Goal: Task Accomplishment & Management: Manage account settings

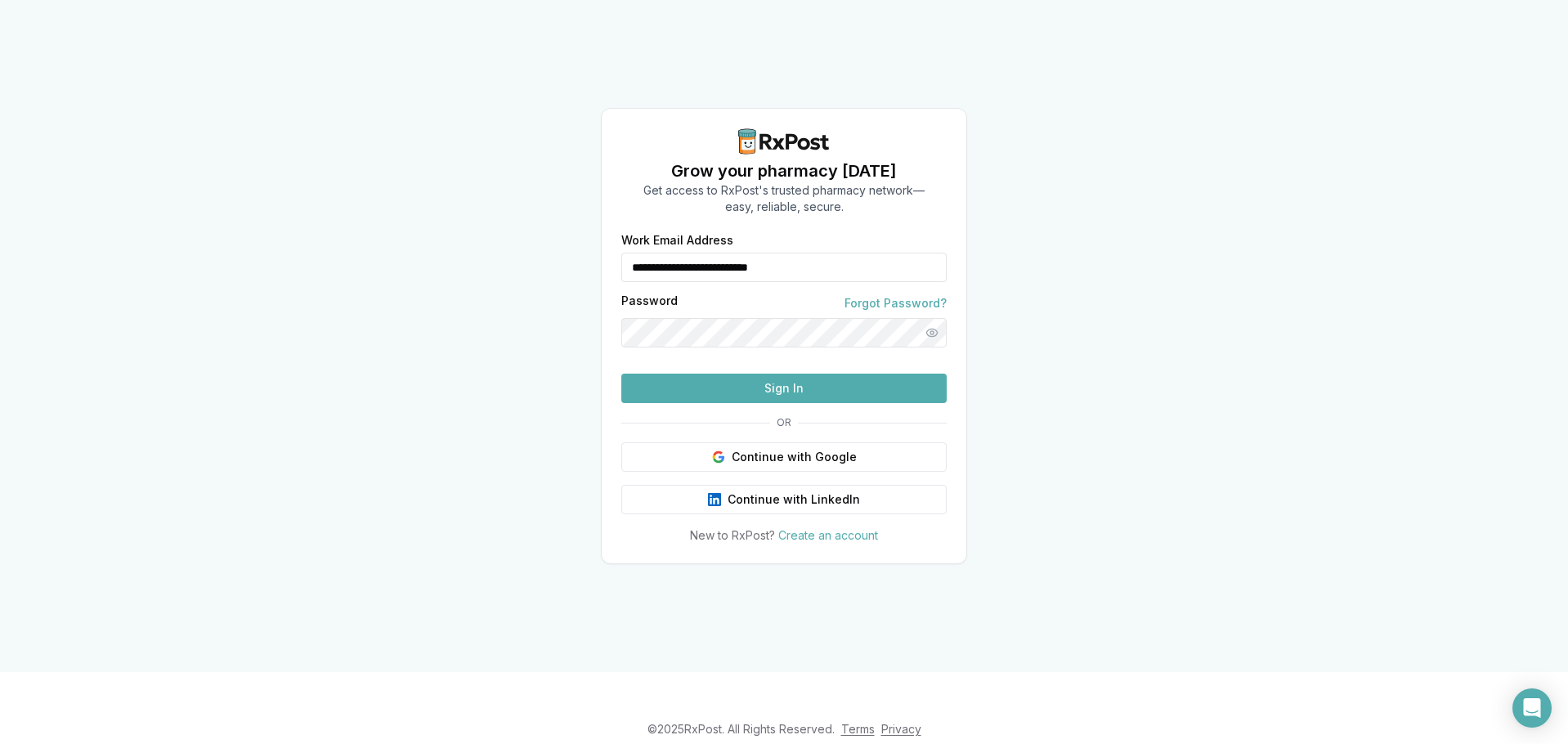
click at [748, 253] on input "**********" at bounding box center [784, 267] width 326 height 30
type input "**********"
click at [750, 403] on button "Sign In" at bounding box center [784, 388] width 326 height 30
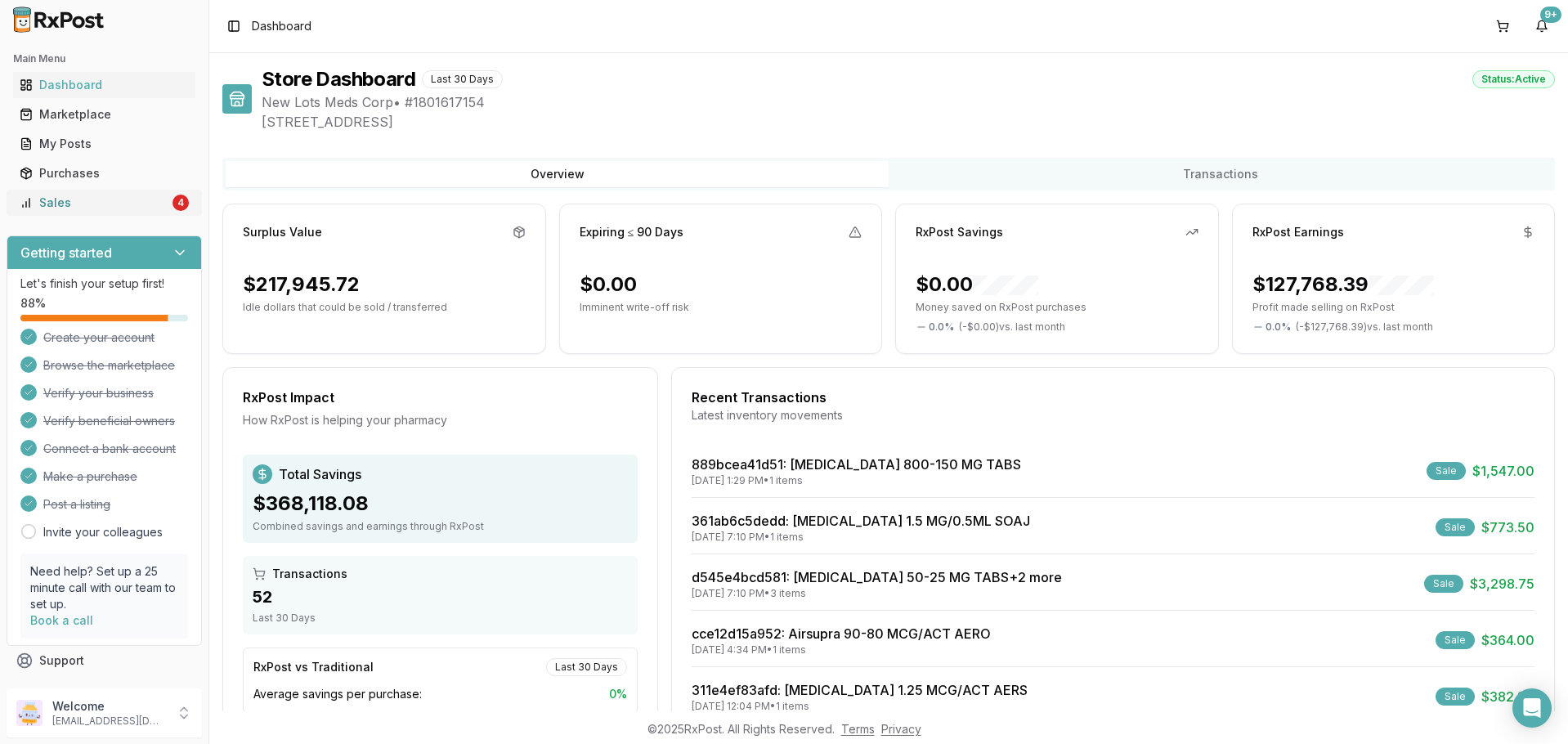
click at [118, 210] on div "Sales" at bounding box center [95, 203] width 150 height 16
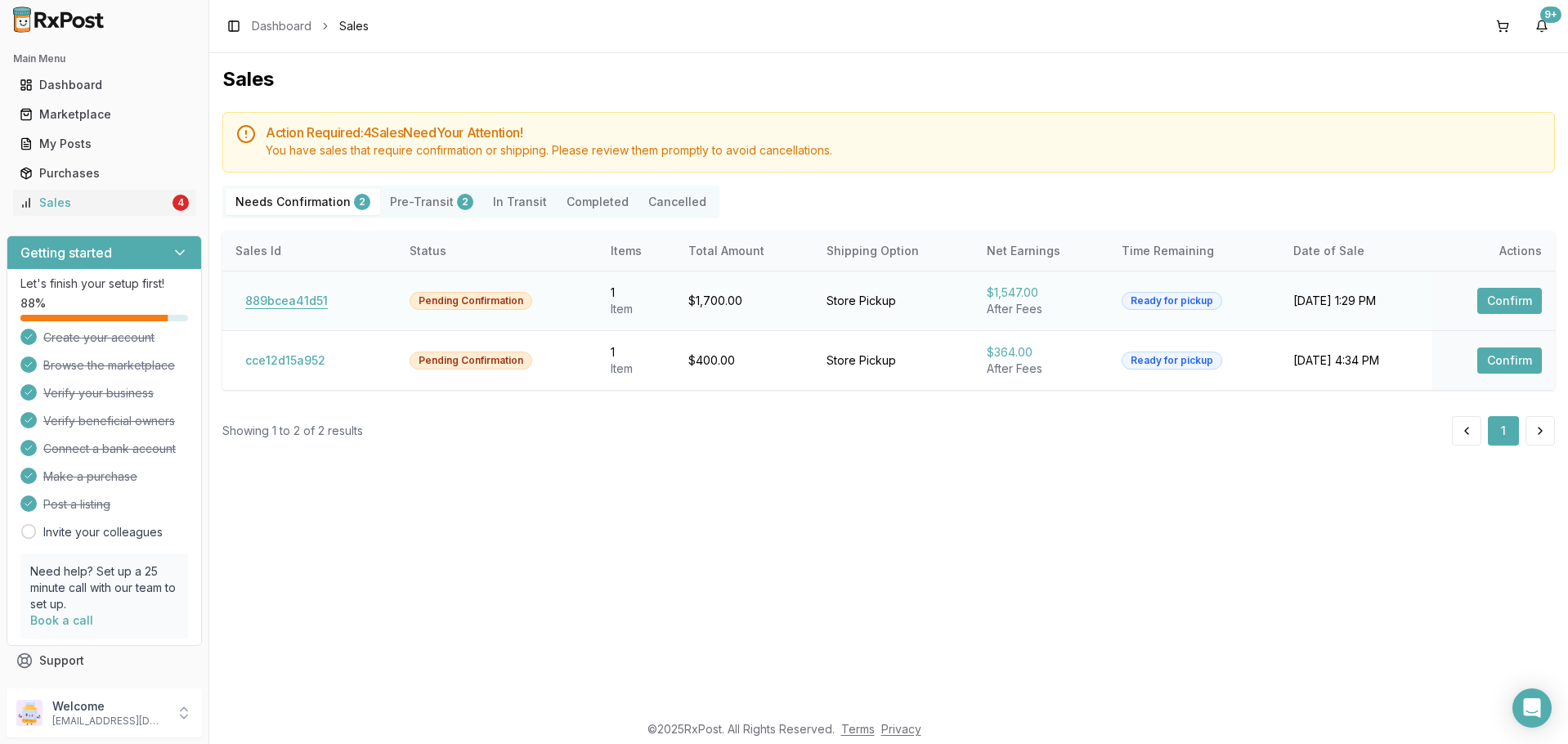
click at [249, 302] on button "889bcea41d51" at bounding box center [286, 300] width 102 height 26
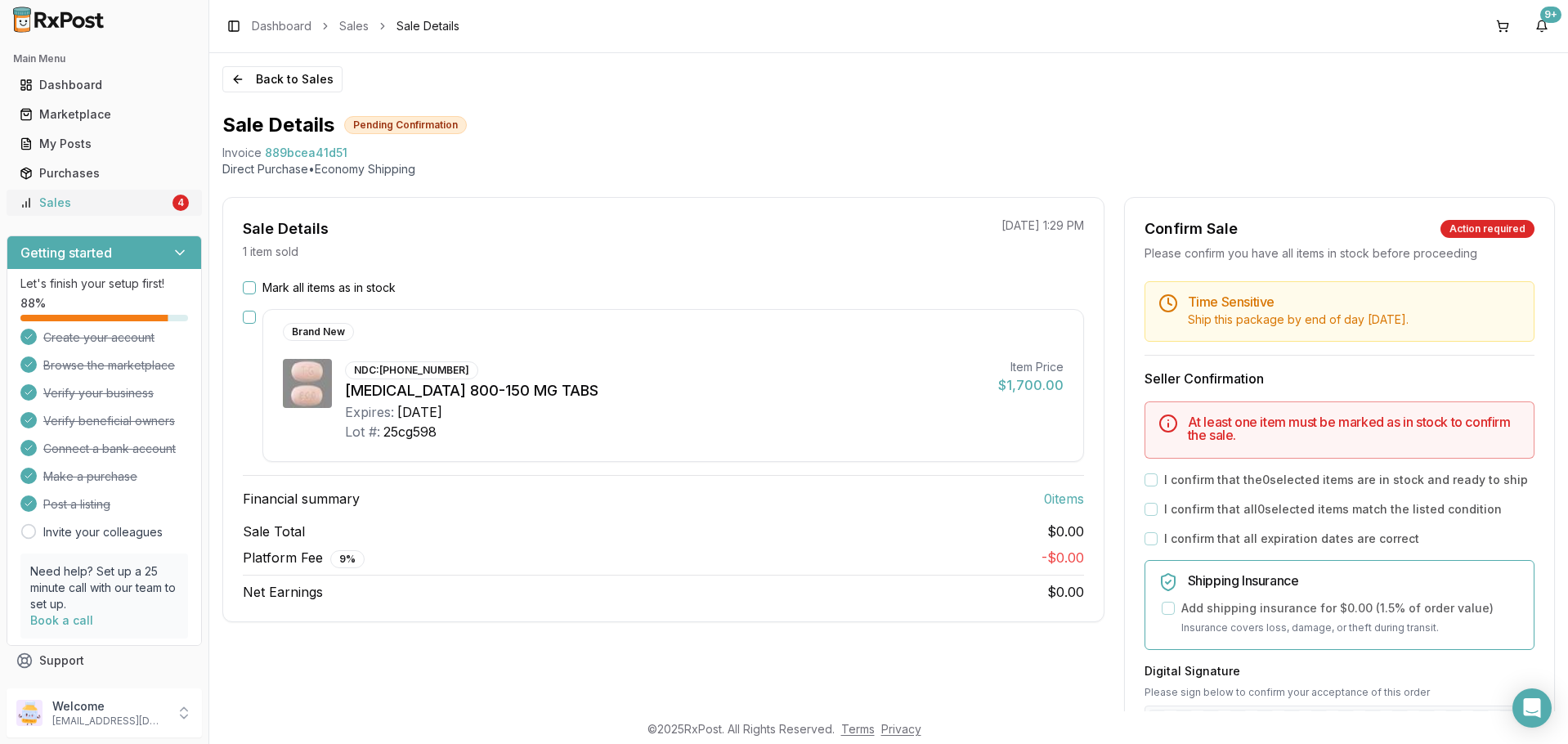
click at [66, 199] on div "Sales" at bounding box center [95, 203] width 150 height 16
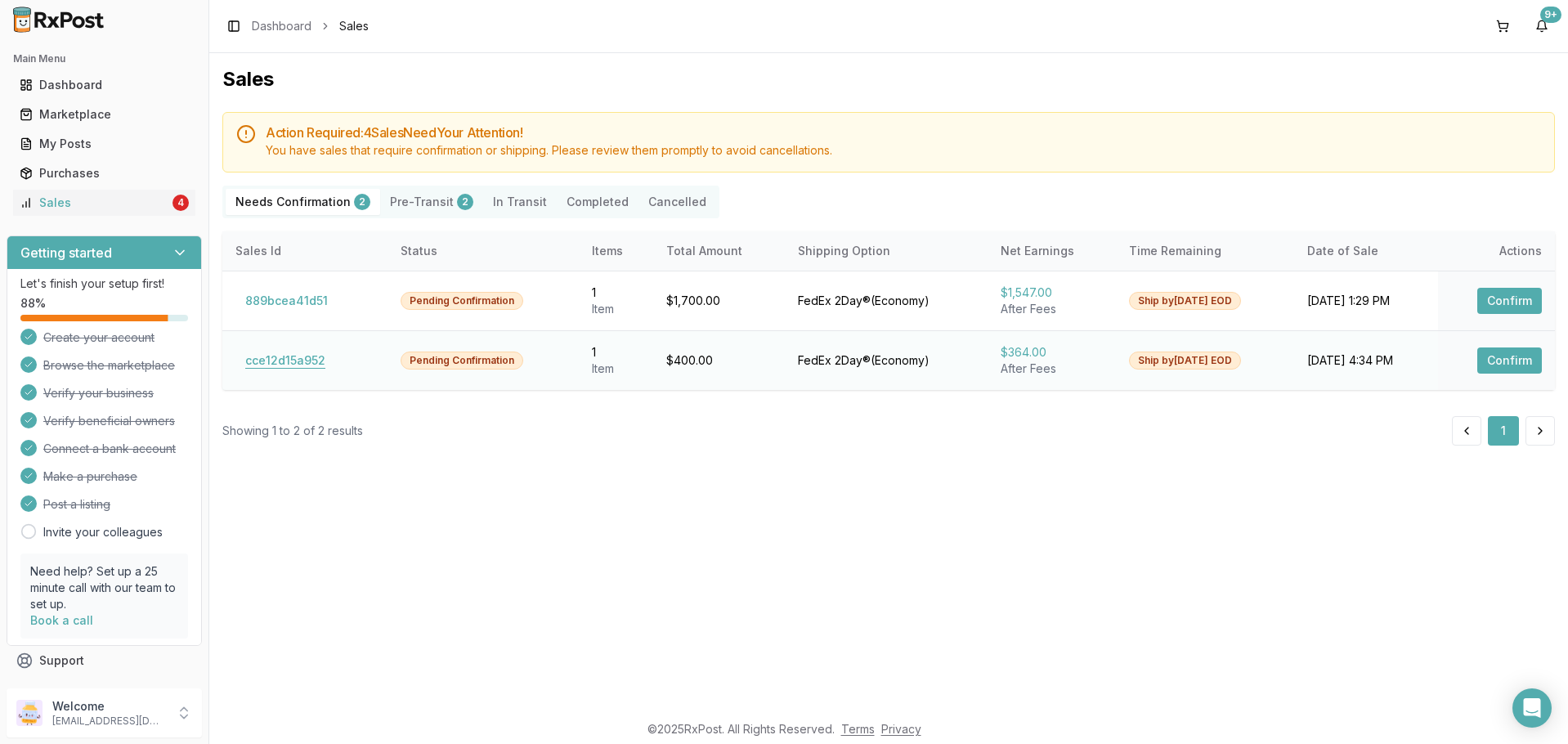
click at [310, 364] on button "cce12d15a952" at bounding box center [285, 360] width 100 height 26
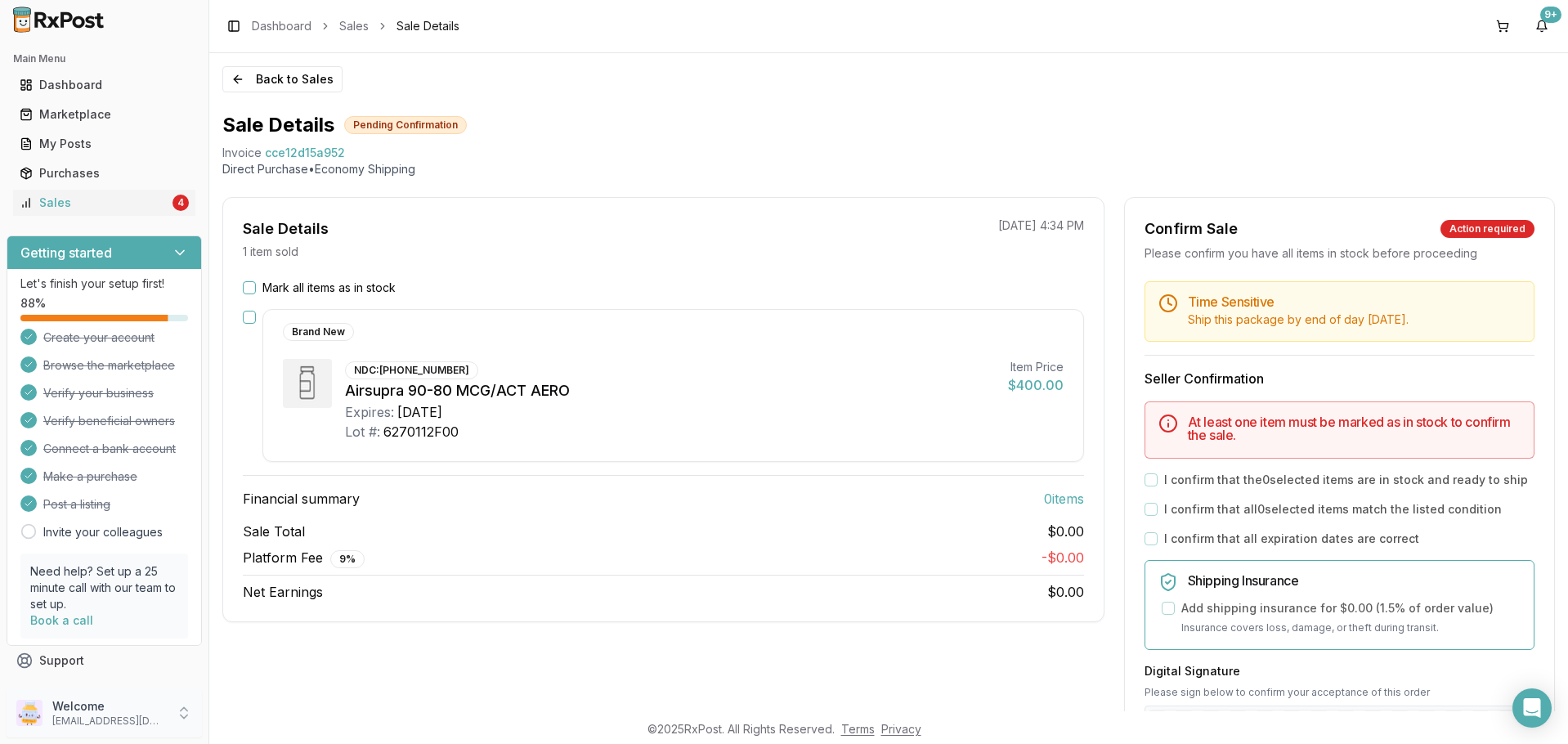
click at [118, 702] on p "Welcome" at bounding box center [109, 706] width 114 height 16
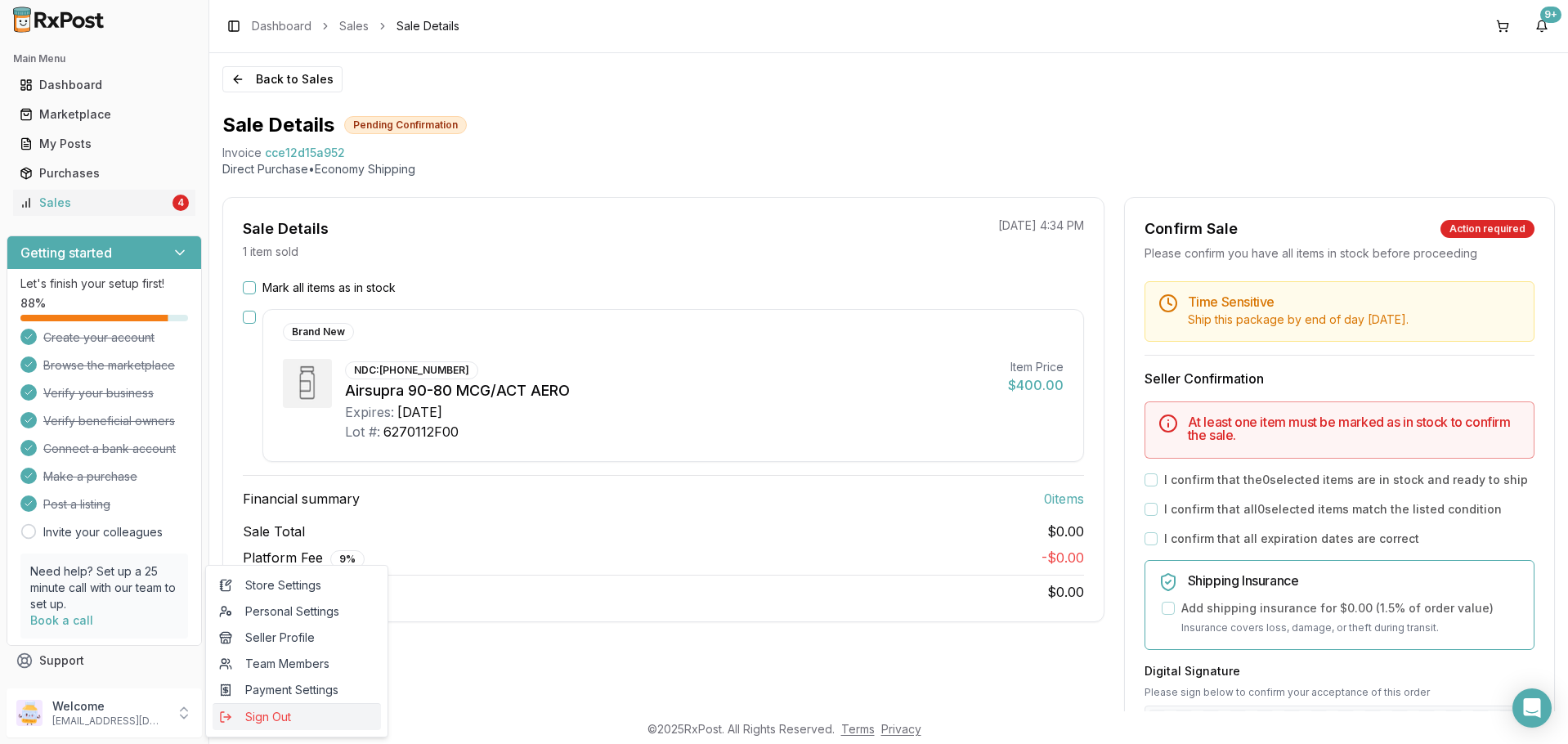
click at [240, 711] on span "Sign Out" at bounding box center [297, 717] width 155 height 16
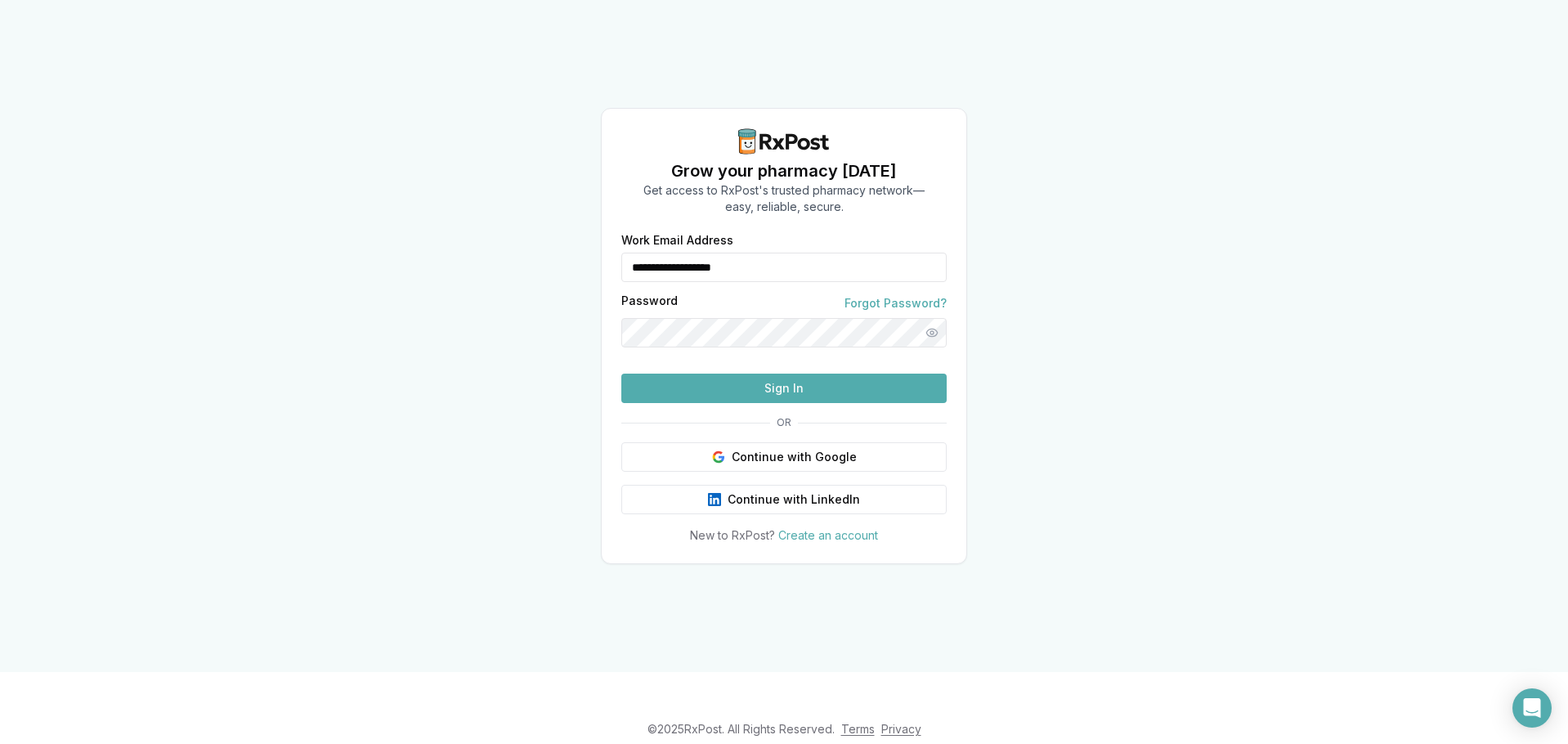
click at [675, 253] on input "**********" at bounding box center [784, 267] width 326 height 30
type input "**********"
click at [708, 403] on button "Sign In" at bounding box center [784, 388] width 326 height 30
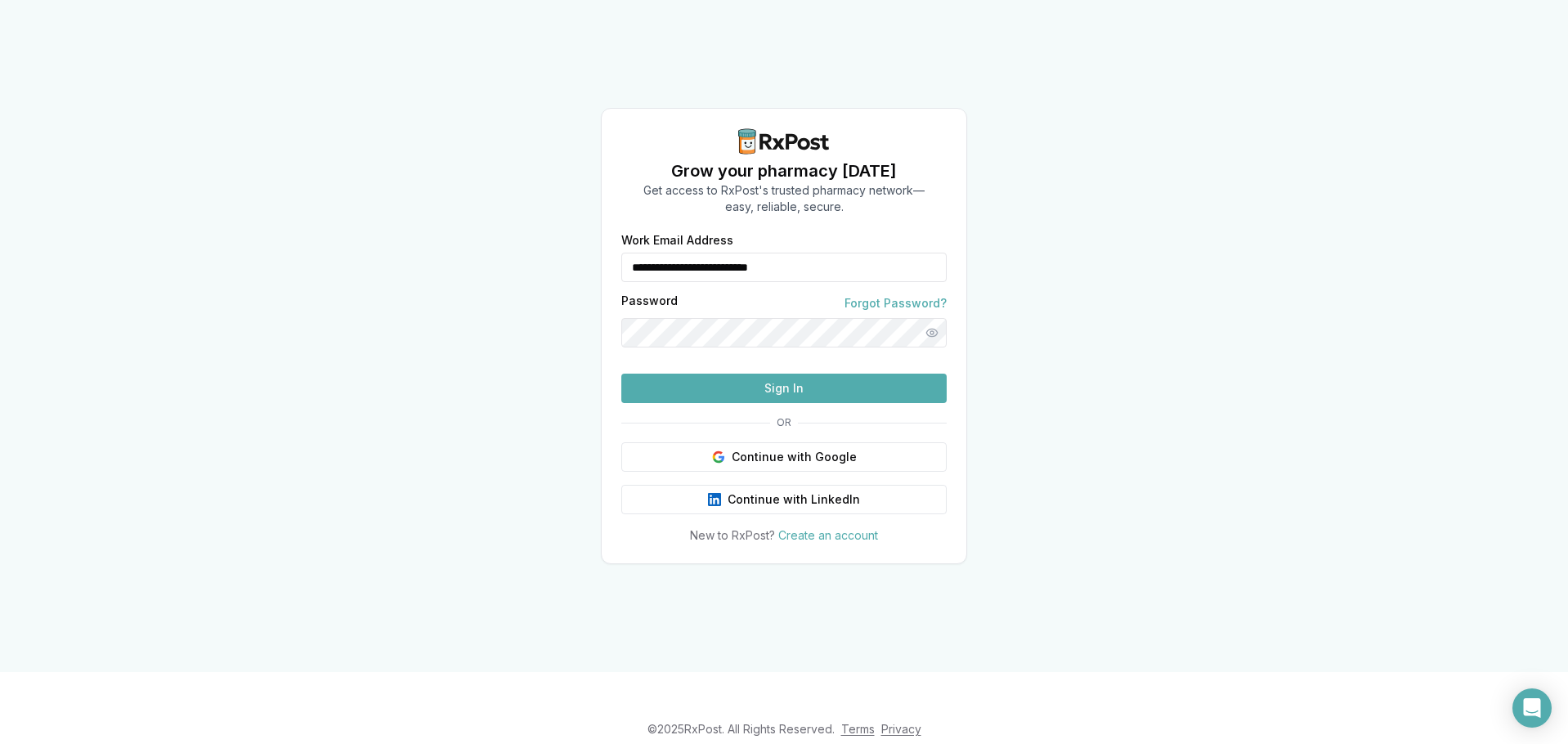
click at [716, 403] on button "Sign In" at bounding box center [784, 388] width 326 height 30
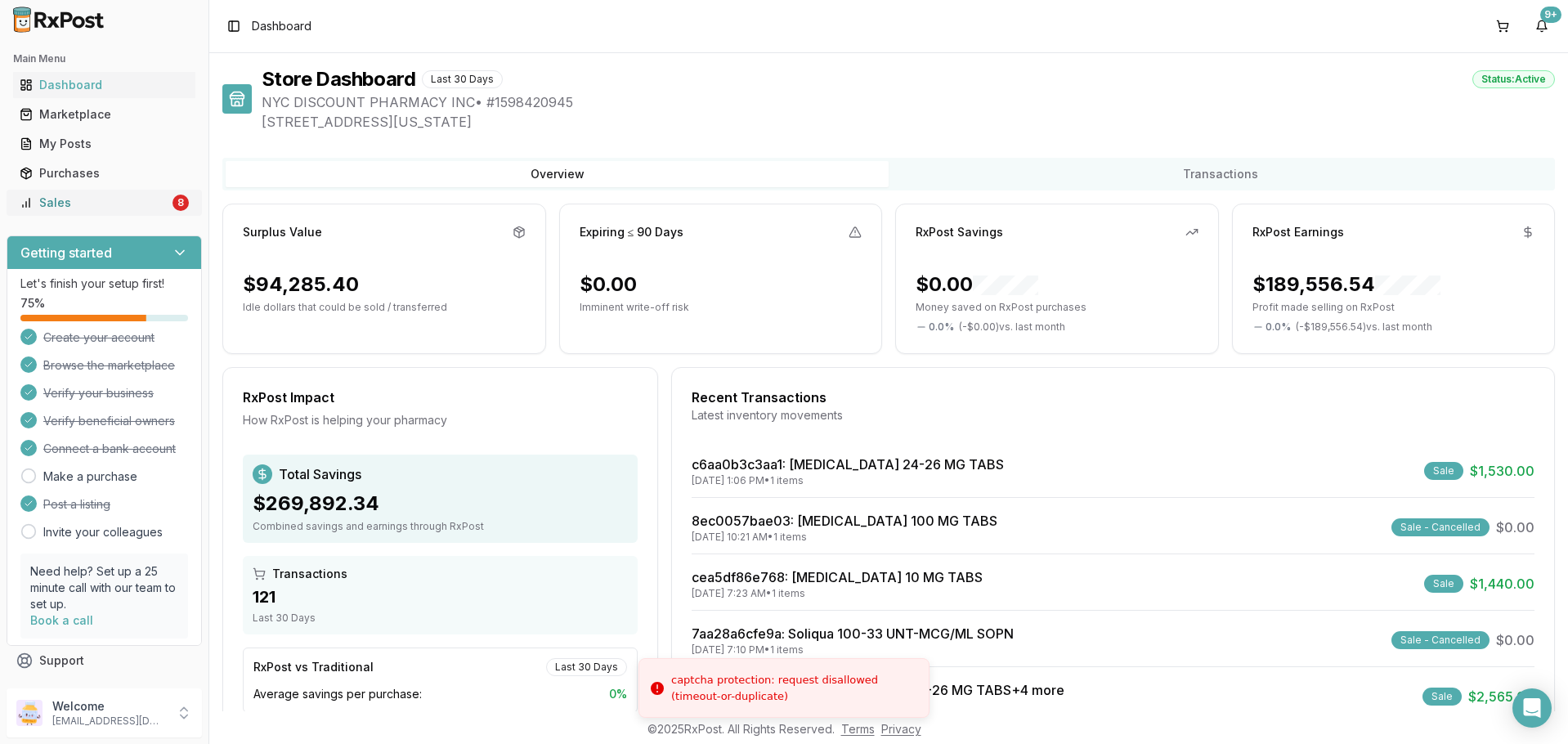
click at [82, 207] on div "Sales" at bounding box center [95, 203] width 150 height 16
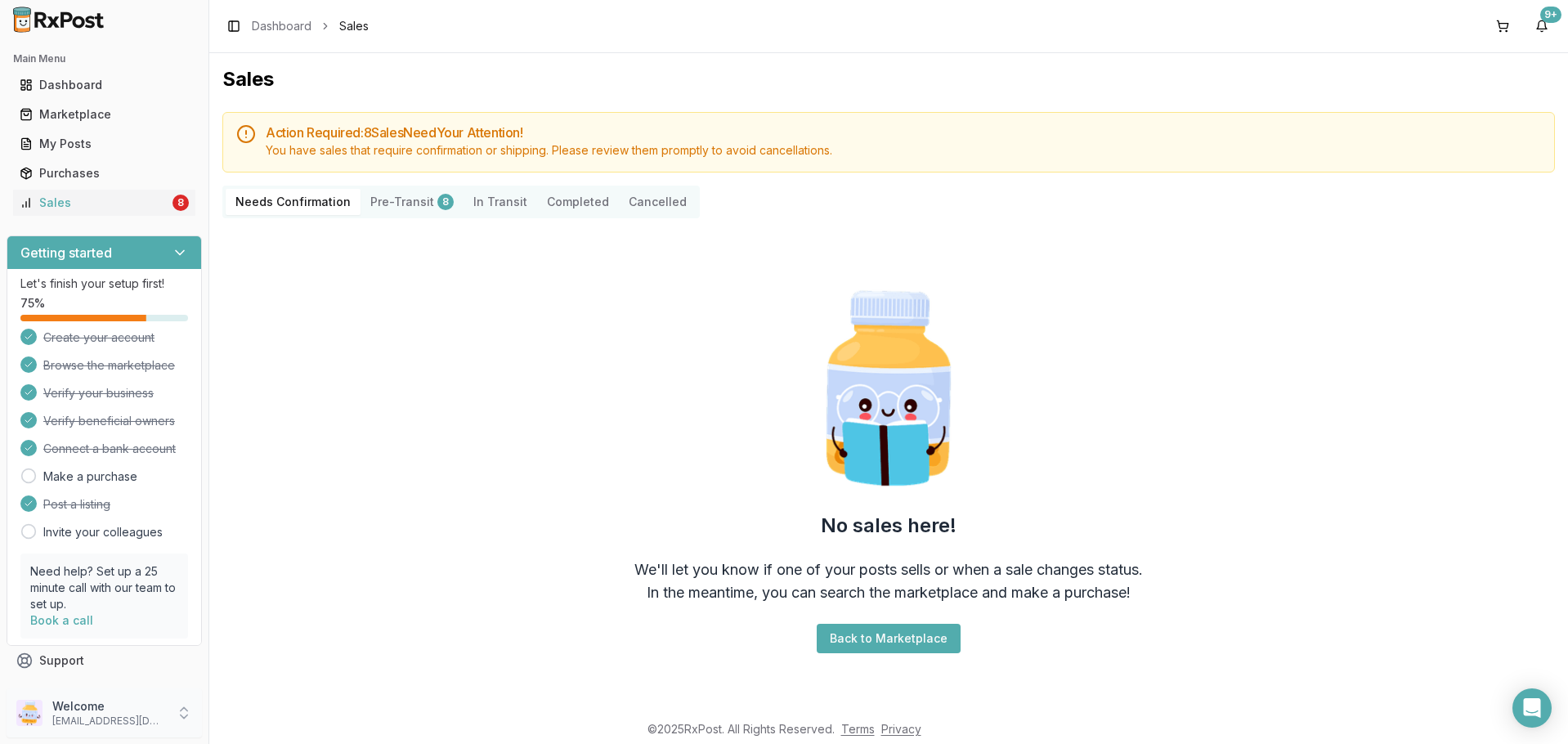
click at [99, 706] on p "Welcome" at bounding box center [109, 706] width 114 height 16
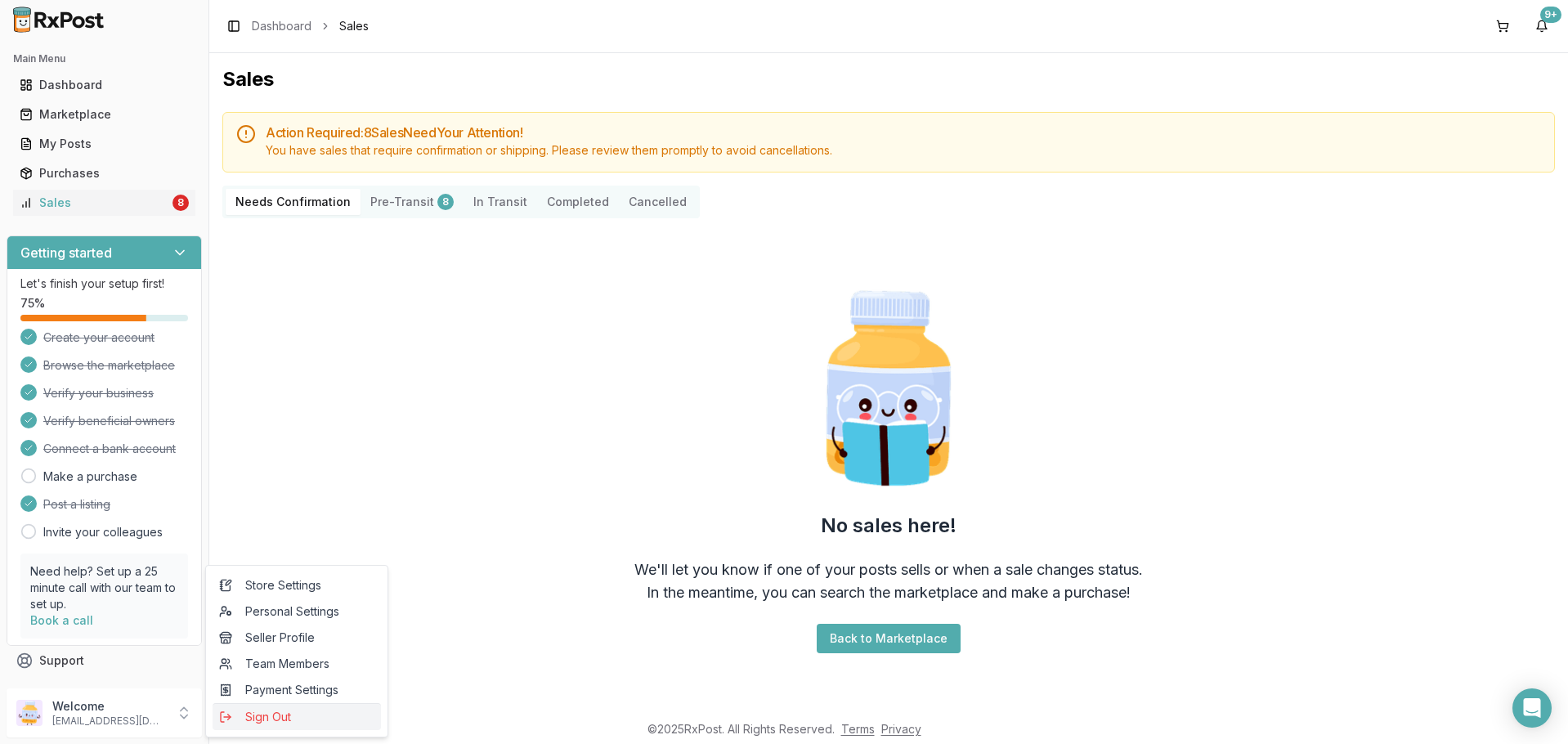
click at [254, 713] on span "Sign Out" at bounding box center [297, 717] width 155 height 16
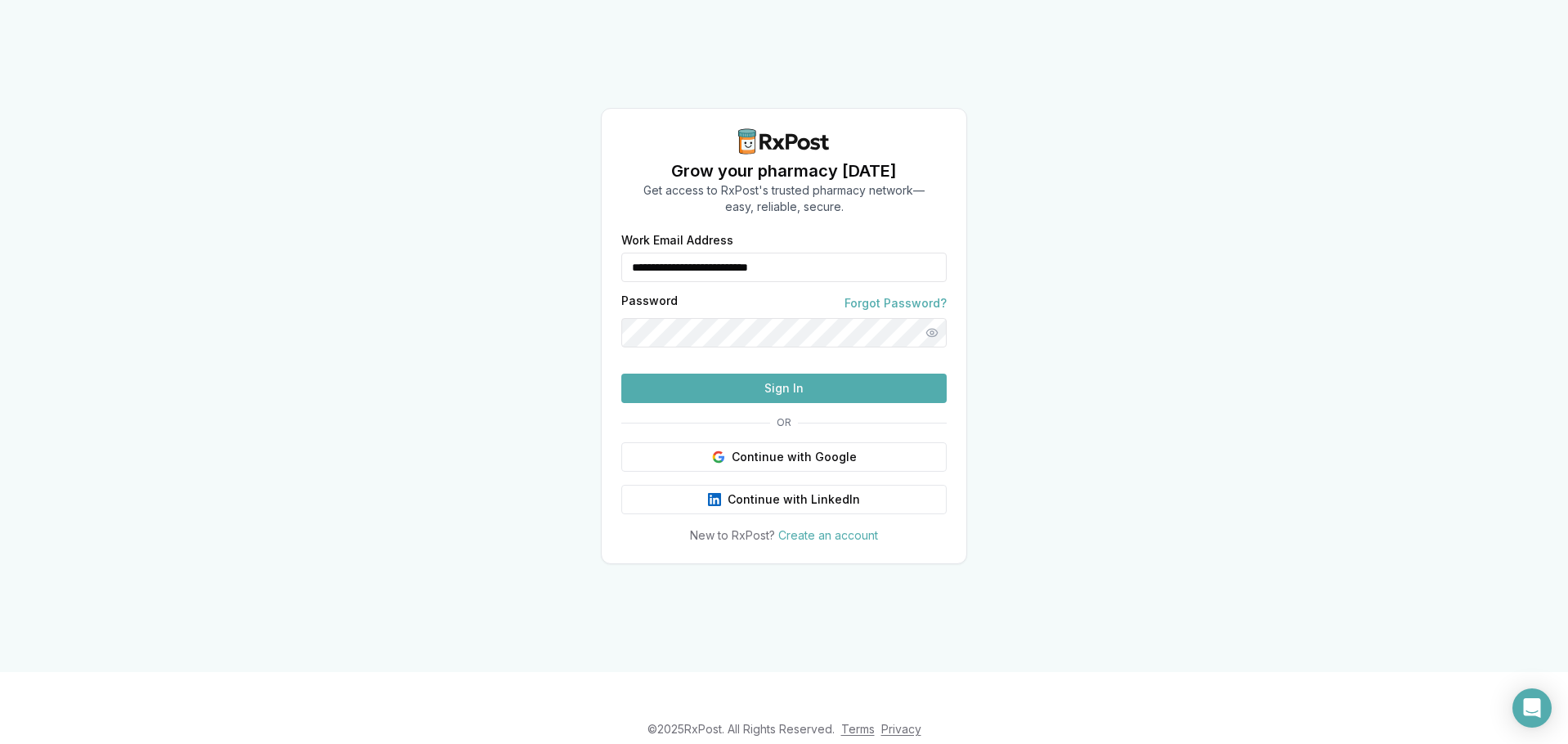
click at [682, 253] on input "**********" at bounding box center [784, 267] width 326 height 30
type input "**********"
click at [750, 403] on button "Sign In" at bounding box center [784, 388] width 326 height 30
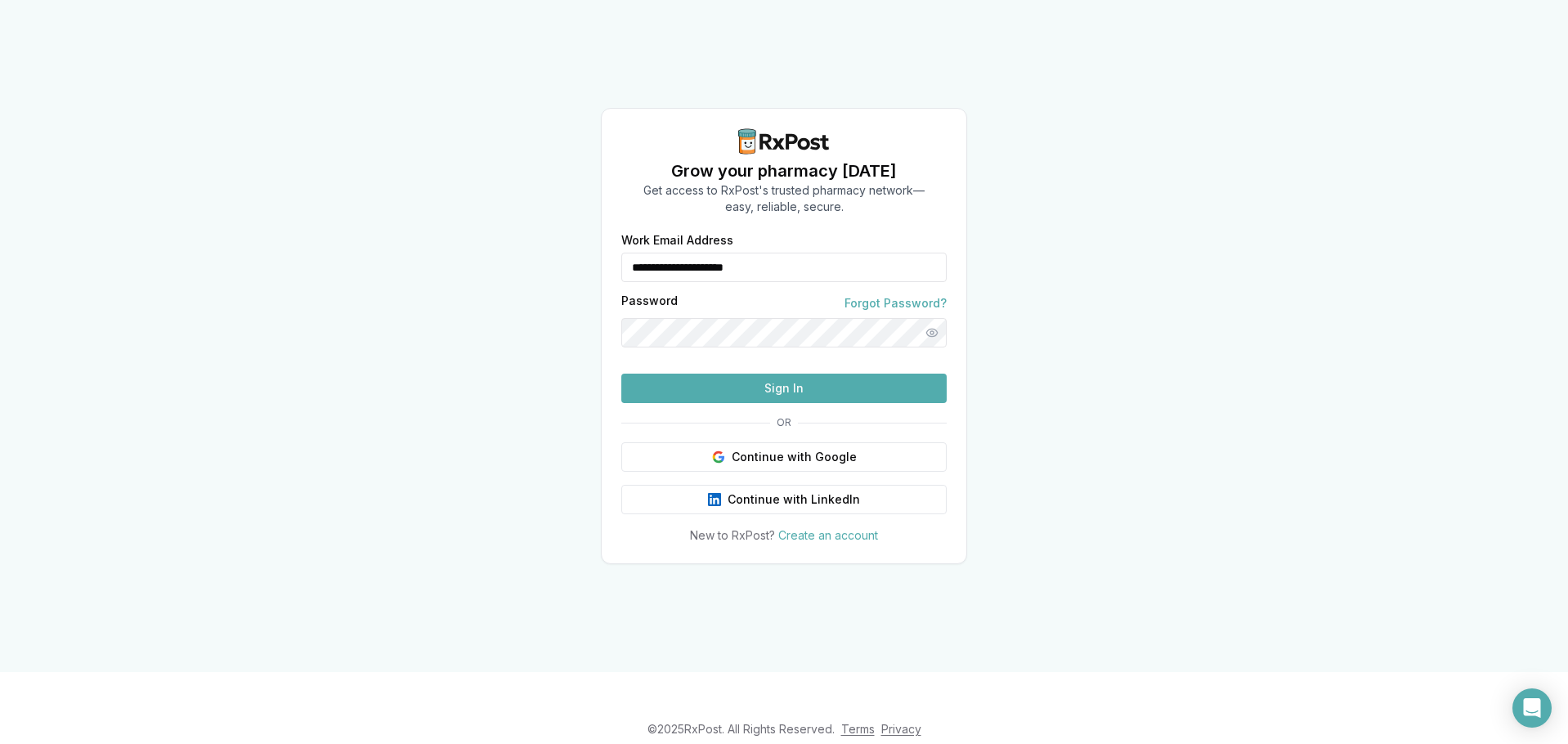
click at [750, 403] on button "Sign In" at bounding box center [784, 388] width 326 height 30
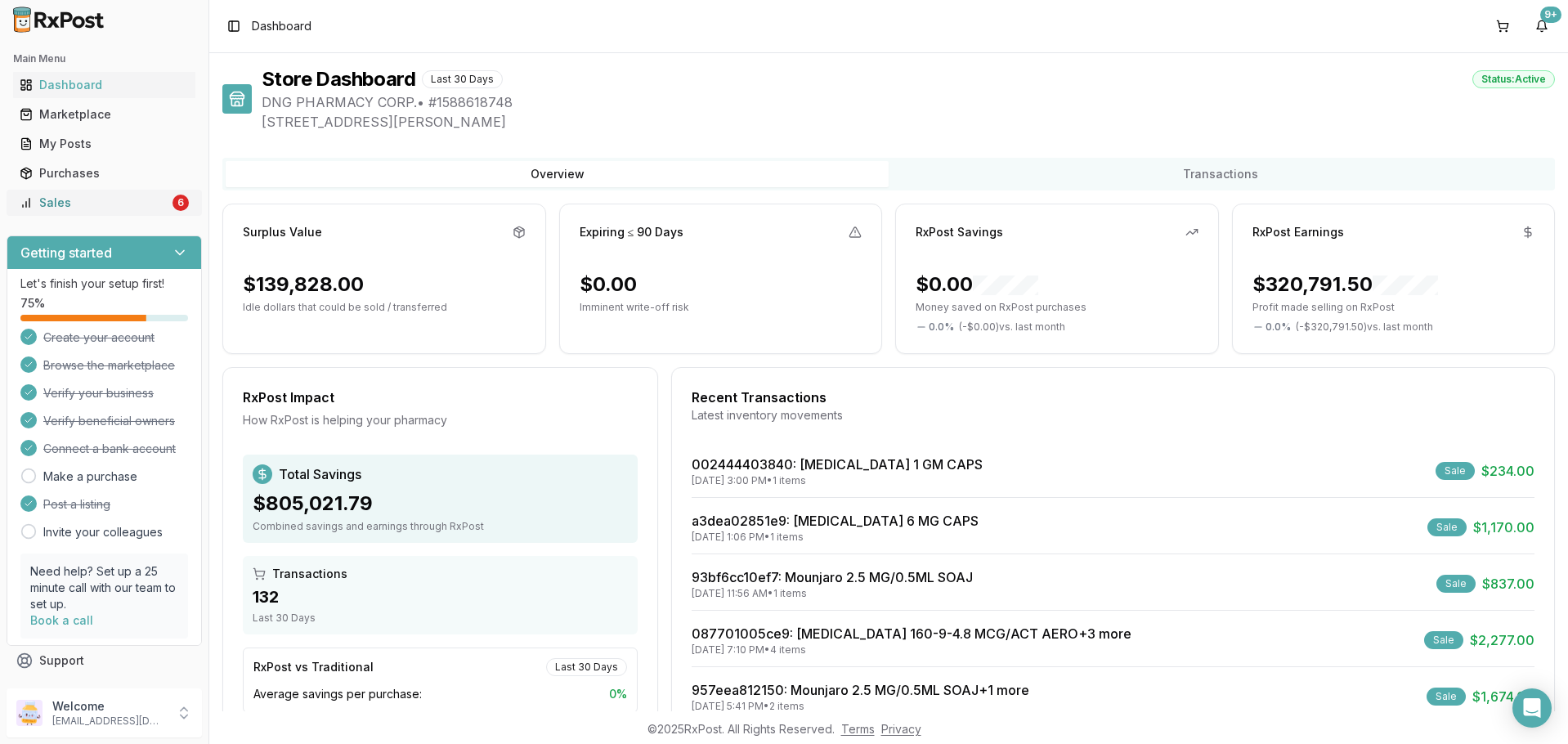
click at [35, 203] on div "Sales" at bounding box center [95, 203] width 150 height 16
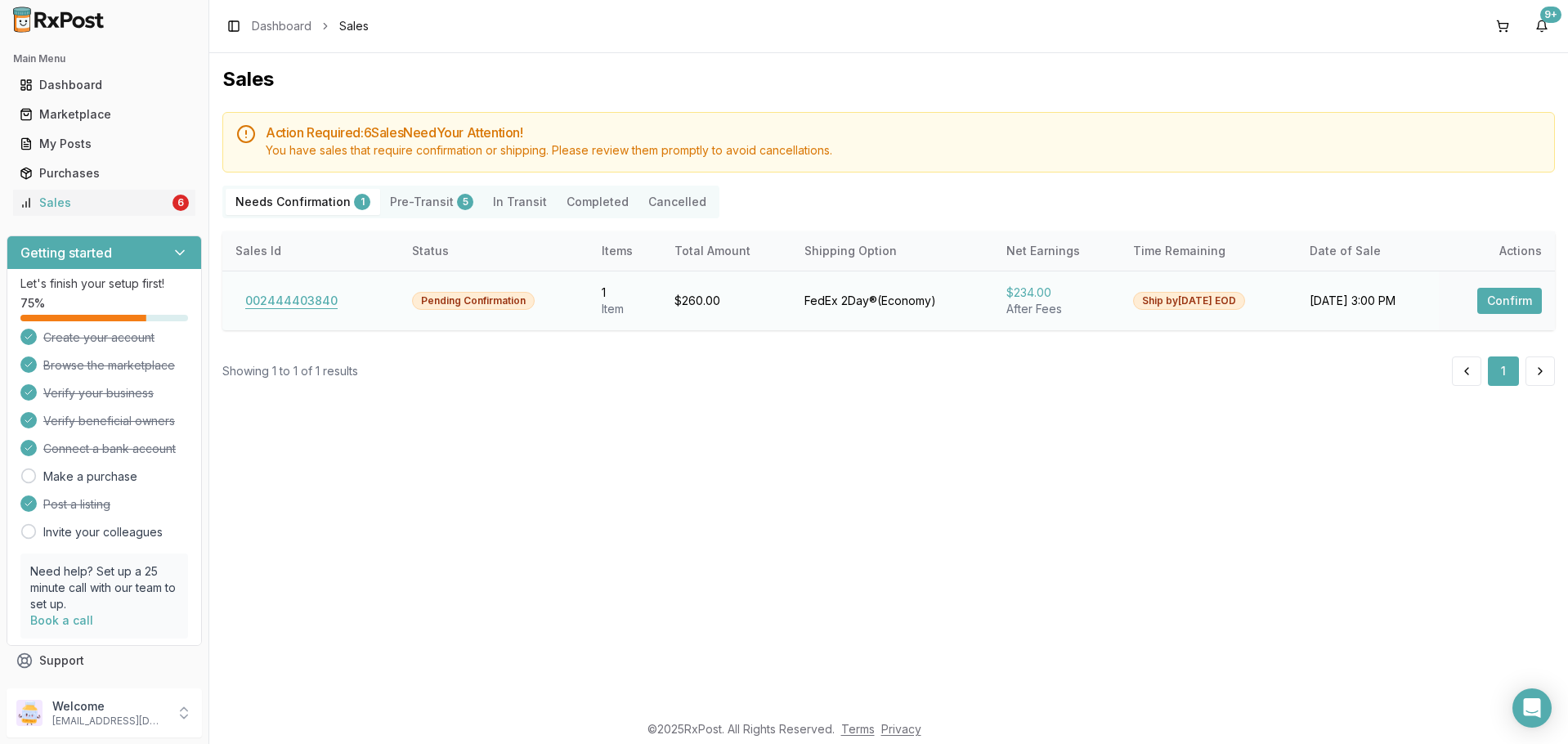
click at [299, 294] on button "002444403840" at bounding box center [291, 300] width 112 height 26
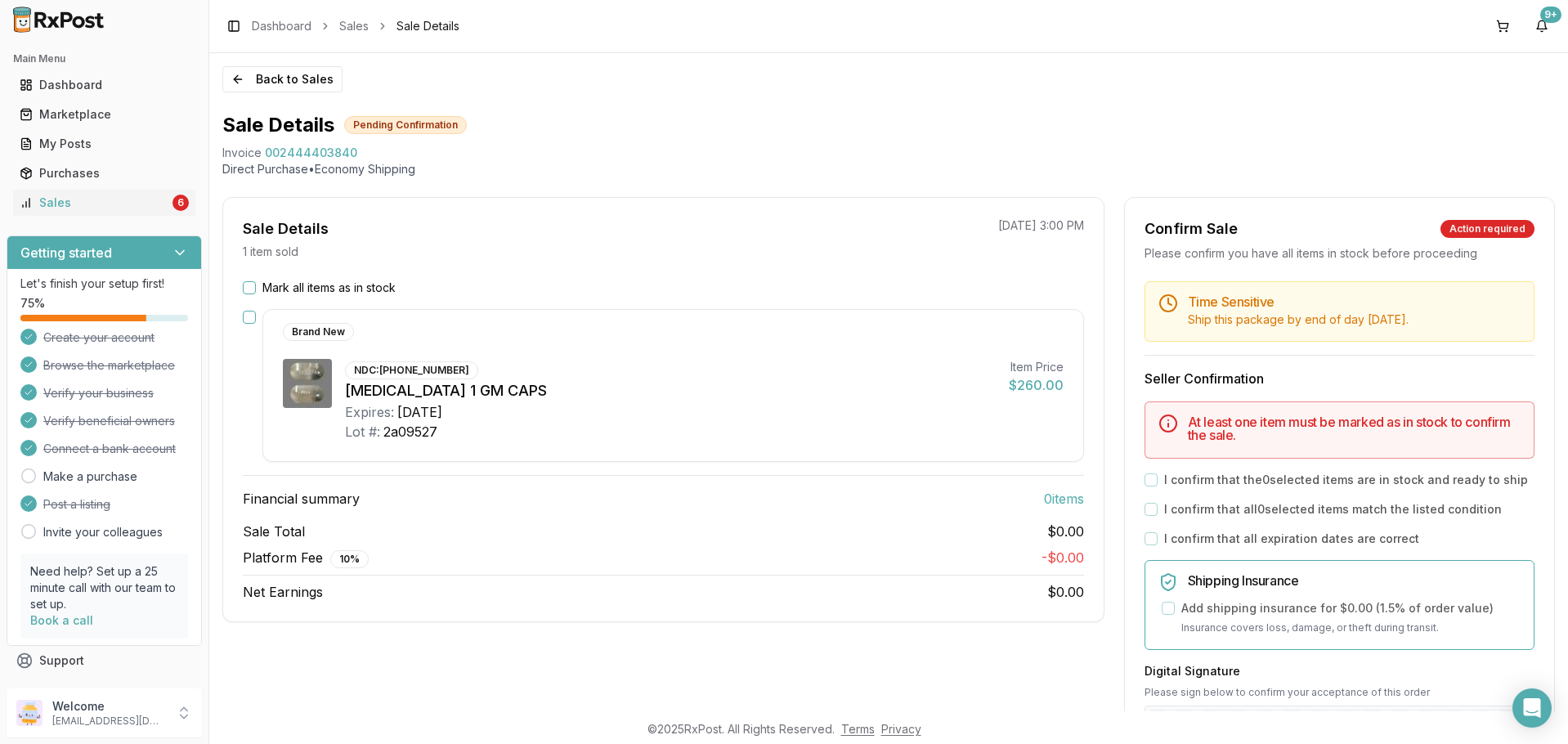
click at [252, 285] on button "Mark all items as in stock" at bounding box center [249, 288] width 14 height 14
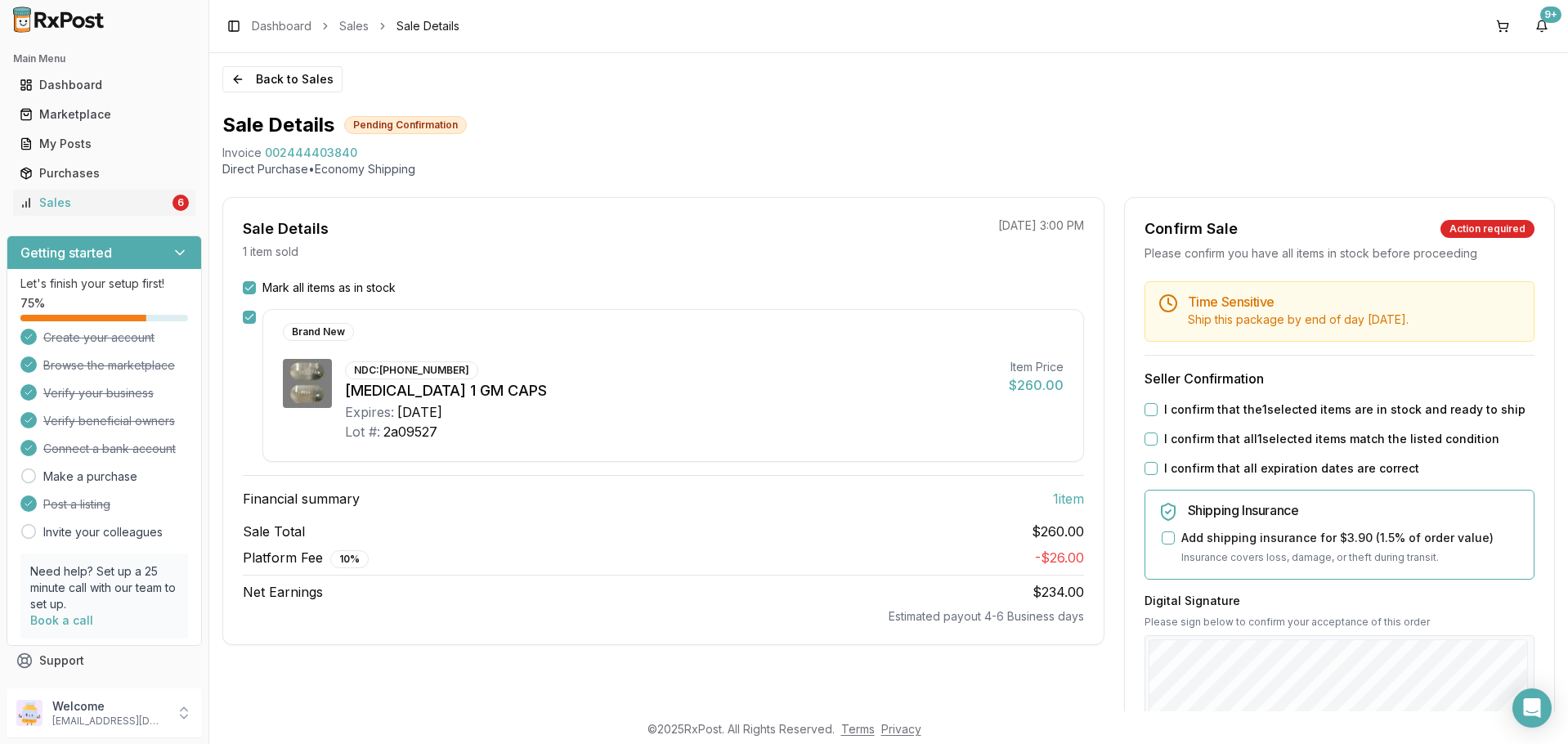
click at [1181, 409] on label "I confirm that the 1 selected items are in stock and ready to ship" at bounding box center [1344, 409] width 362 height 16
click at [1158, 409] on button "I confirm that the 1 selected items are in stock and ready to ship" at bounding box center [1151, 409] width 14 height 14
click at [1183, 437] on label "I confirm that all 1 selected items match the listed condition" at bounding box center [1332, 439] width 335 height 16
click at [1158, 437] on button "I confirm that all 1 selected items match the listed condition" at bounding box center [1151, 439] width 14 height 14
click at [1181, 469] on label "I confirm that all expiration dates are correct" at bounding box center [1291, 468] width 255 height 16
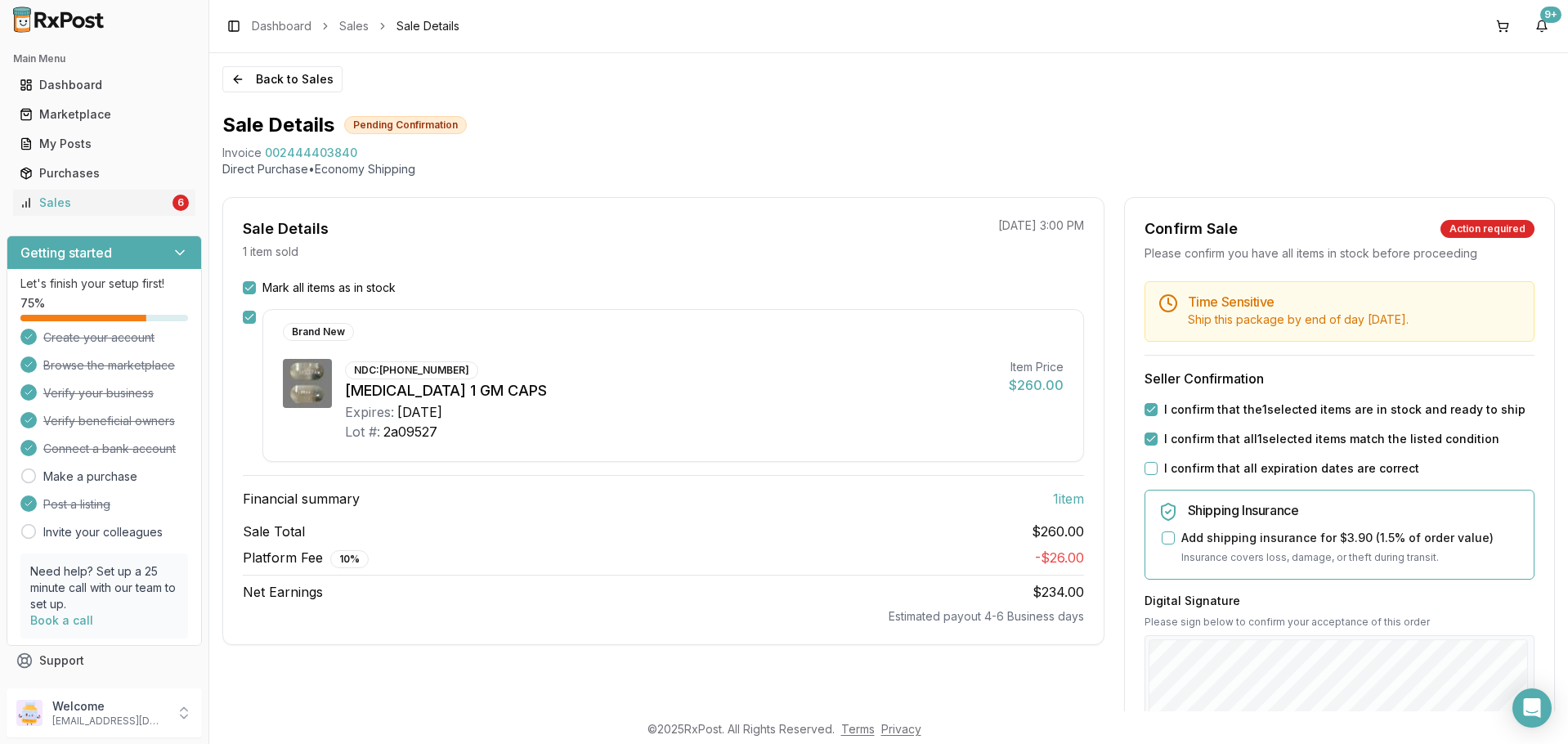
click at [1158, 469] on button "I confirm that all expiration dates are correct" at bounding box center [1151, 468] width 14 height 14
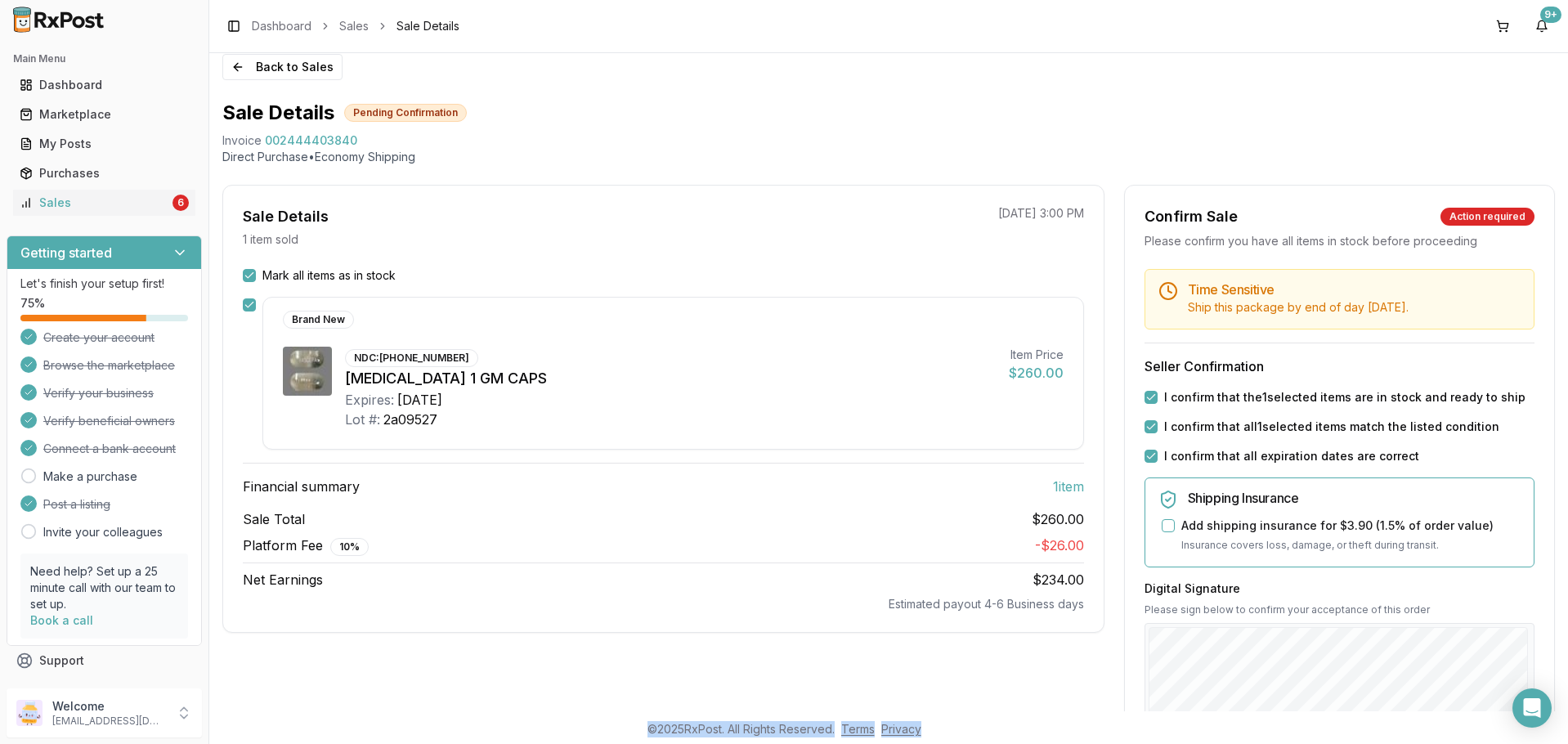
click at [1146, 670] on body "Main Menu Dashboard Marketplace My Posts Purchases Sales 6 Getting started Let'…" at bounding box center [784, 372] width 1568 height 744
click at [1061, 635] on div "Sale Details 1 item sold [DATE] 3:00 PM Mark all items as in stock Brand New ND…" at bounding box center [664, 583] width 882 height 795
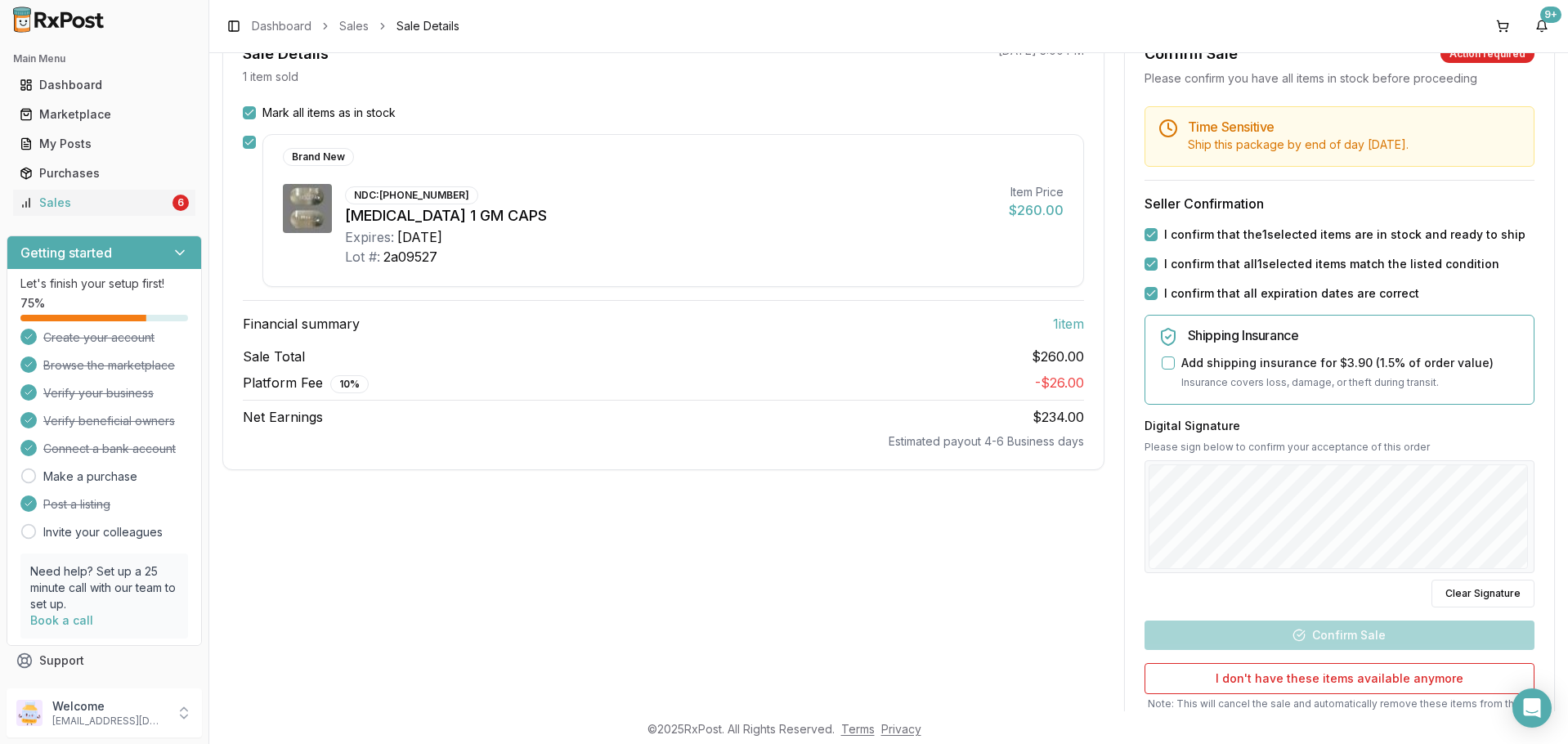
scroll to position [176, 0]
click at [1528, 513] on div "Time Sensitive Ship this package by end of day [DATE] . Seller Confirmation I c…" at bounding box center [1340, 451] width 429 height 691
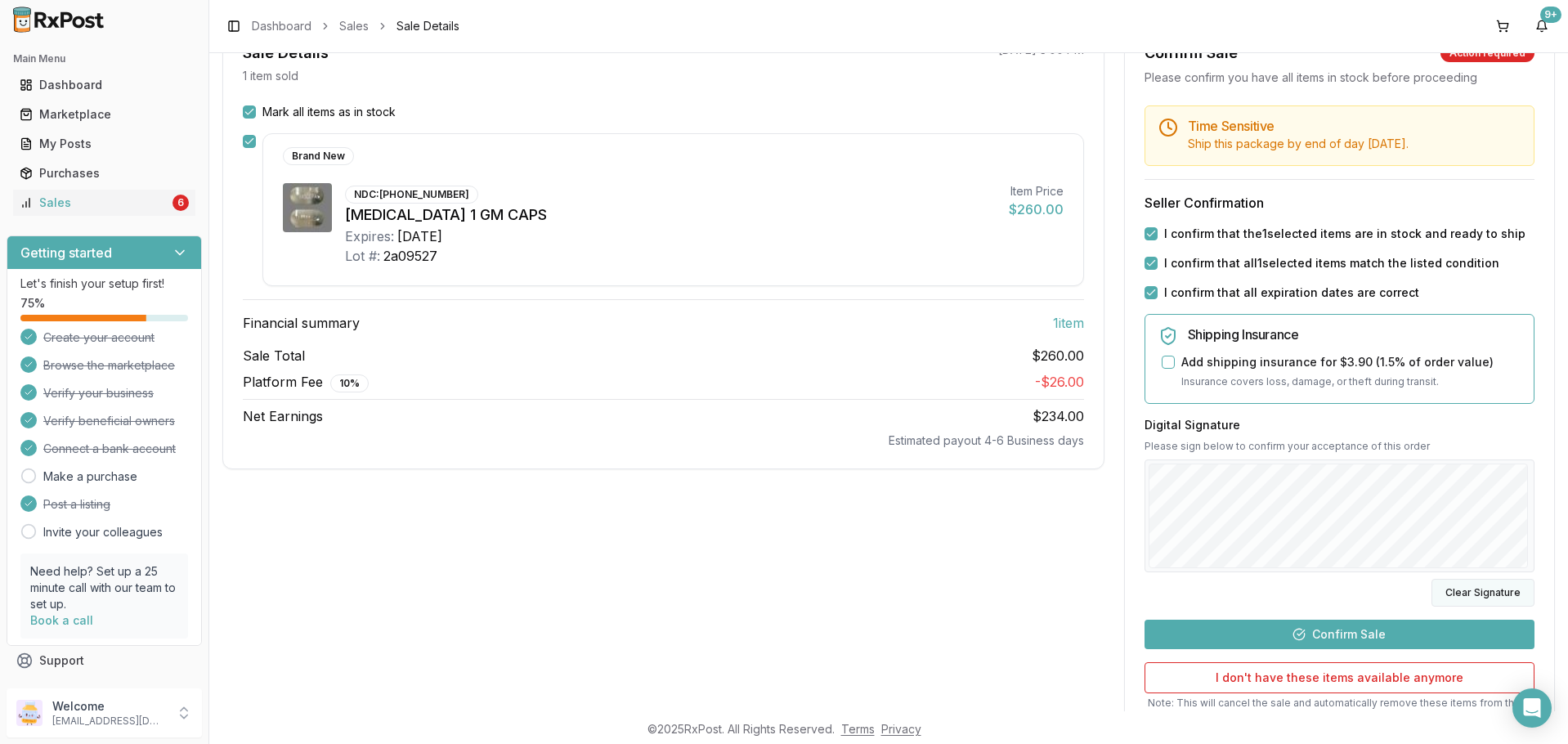
click at [1467, 592] on button "Clear Signature" at bounding box center [1483, 592] width 103 height 28
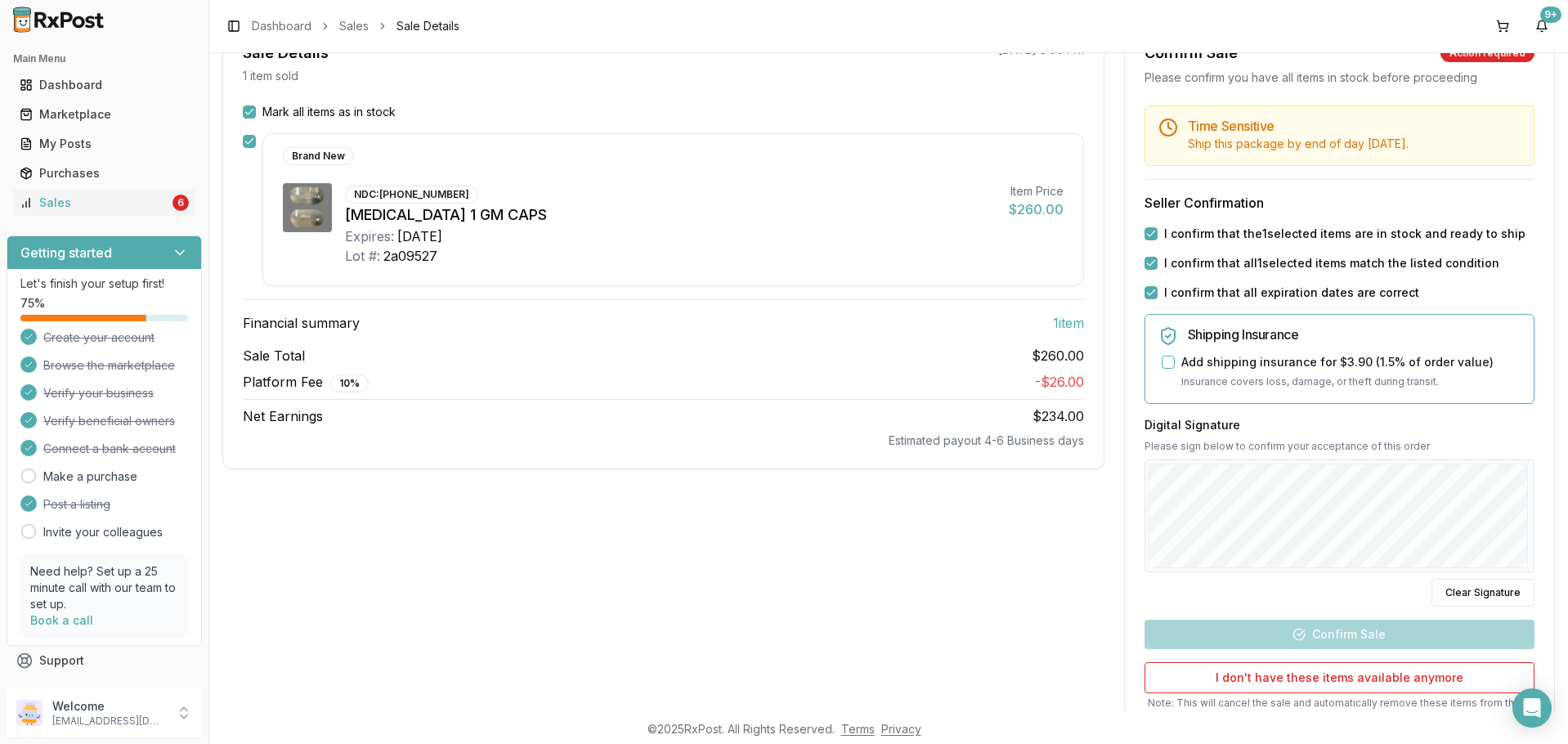
click at [1567, 524] on html "Main Menu Dashboard Marketplace My Posts Purchases Sales 6 Getting started Let'…" at bounding box center [784, 372] width 1568 height 744
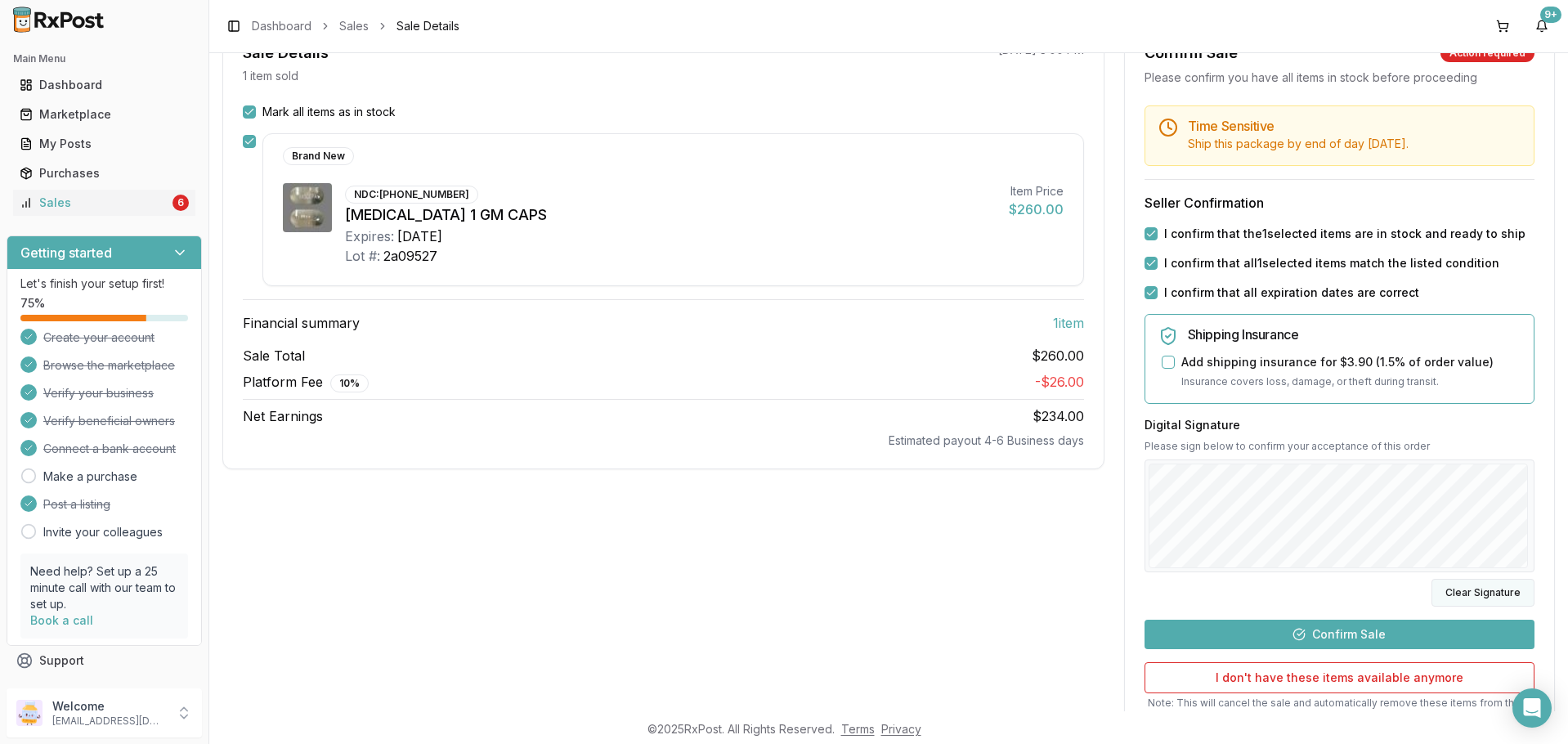
click at [1487, 595] on button "Clear Signature" at bounding box center [1483, 592] width 103 height 28
click at [1490, 595] on button "Clear Signature" at bounding box center [1483, 592] width 103 height 28
click at [1408, 627] on button "Confirm Sale" at bounding box center [1339, 634] width 390 height 30
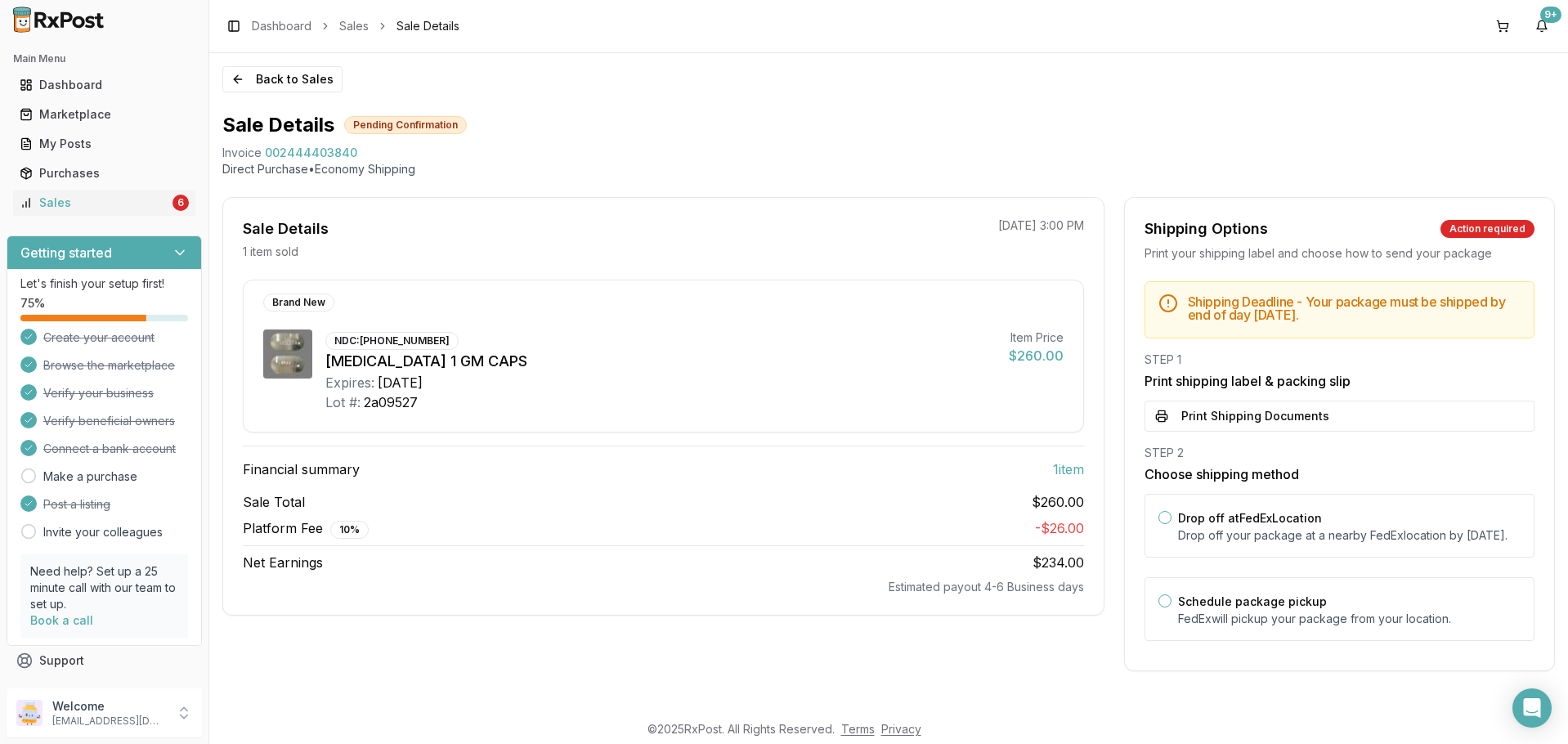
scroll to position [3, 0]
click at [1362, 406] on button "Print Shipping Documents" at bounding box center [1339, 416] width 390 height 31
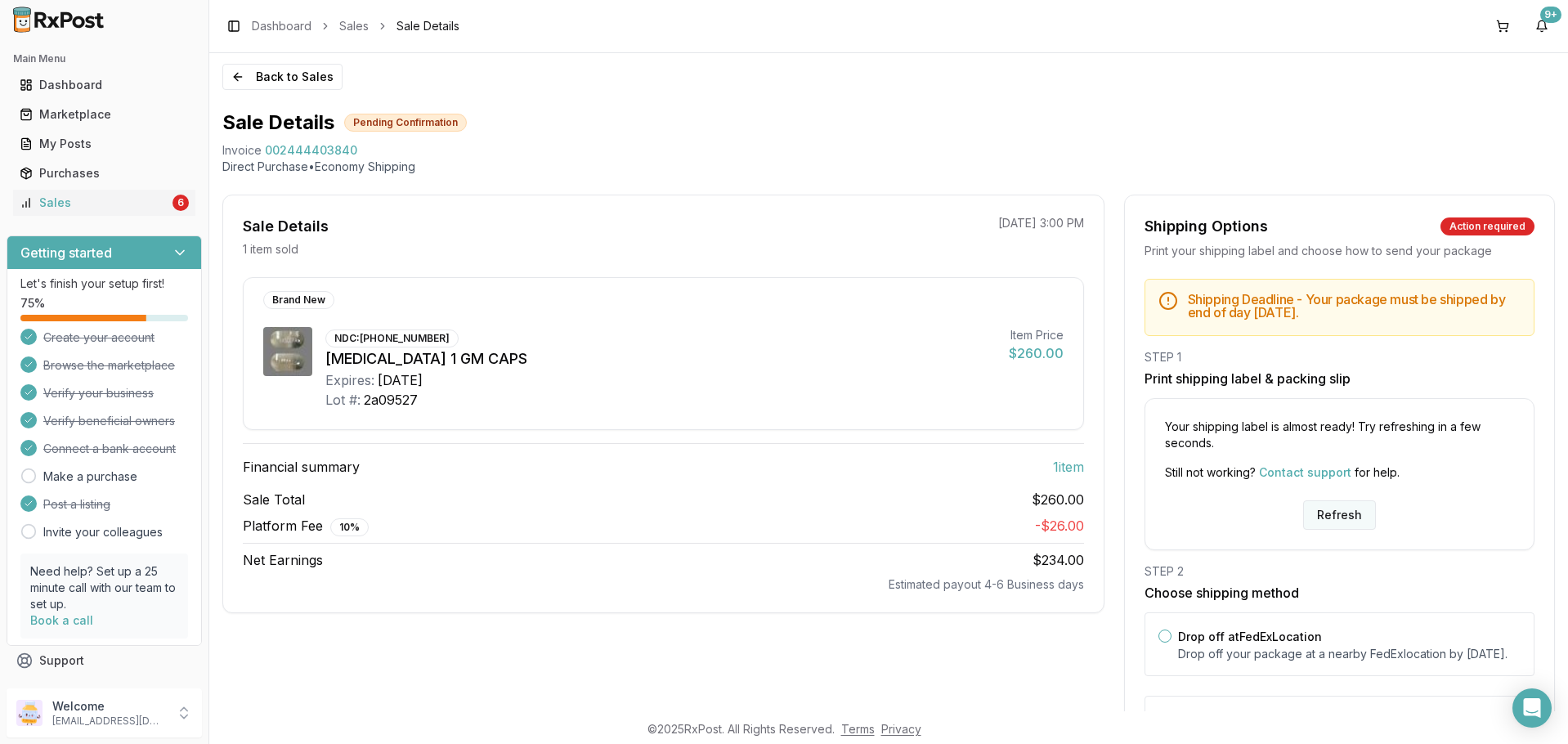
click at [1325, 519] on button "Refresh" at bounding box center [1339, 515] width 73 height 30
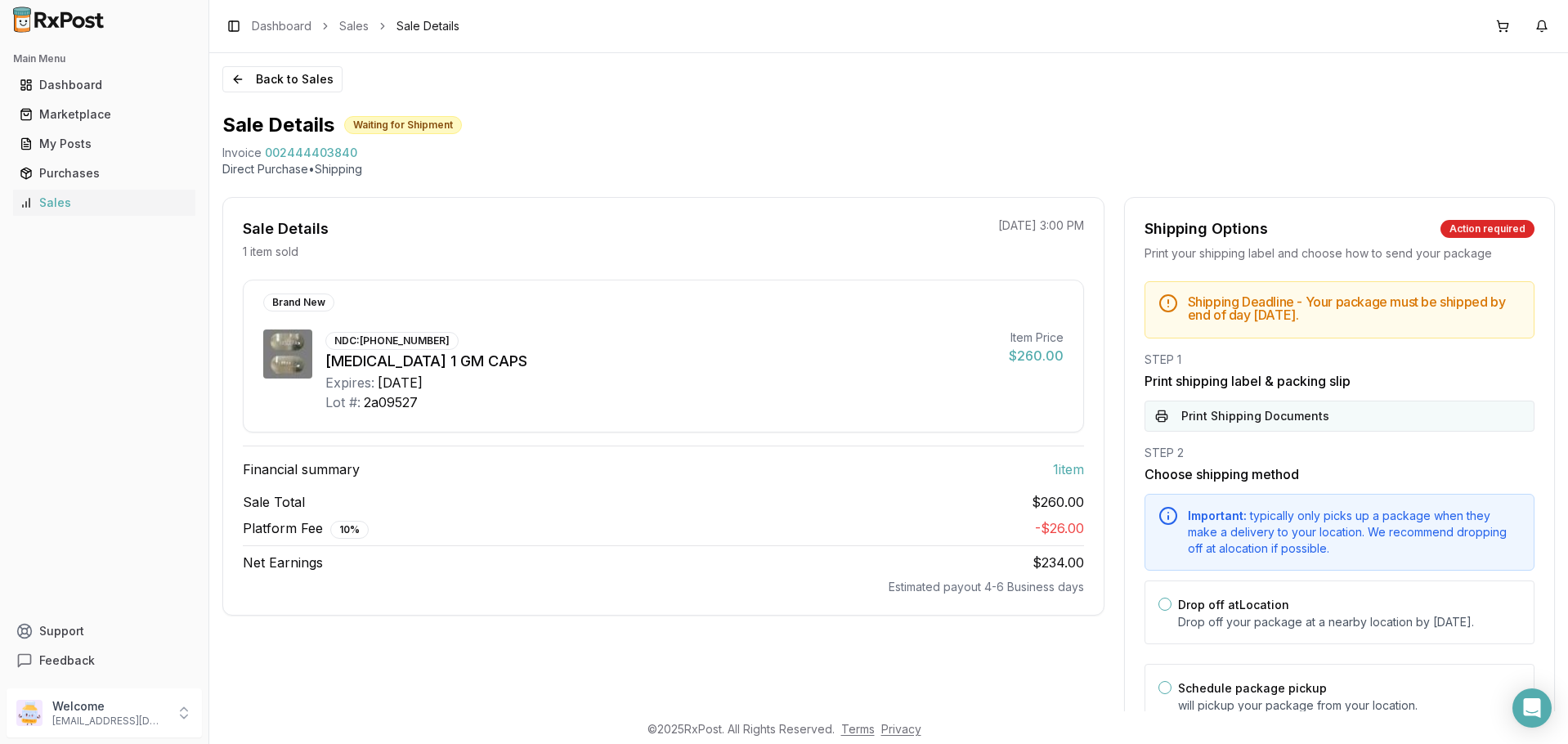
click at [1243, 421] on button "Print Shipping Documents" at bounding box center [1339, 416] width 390 height 31
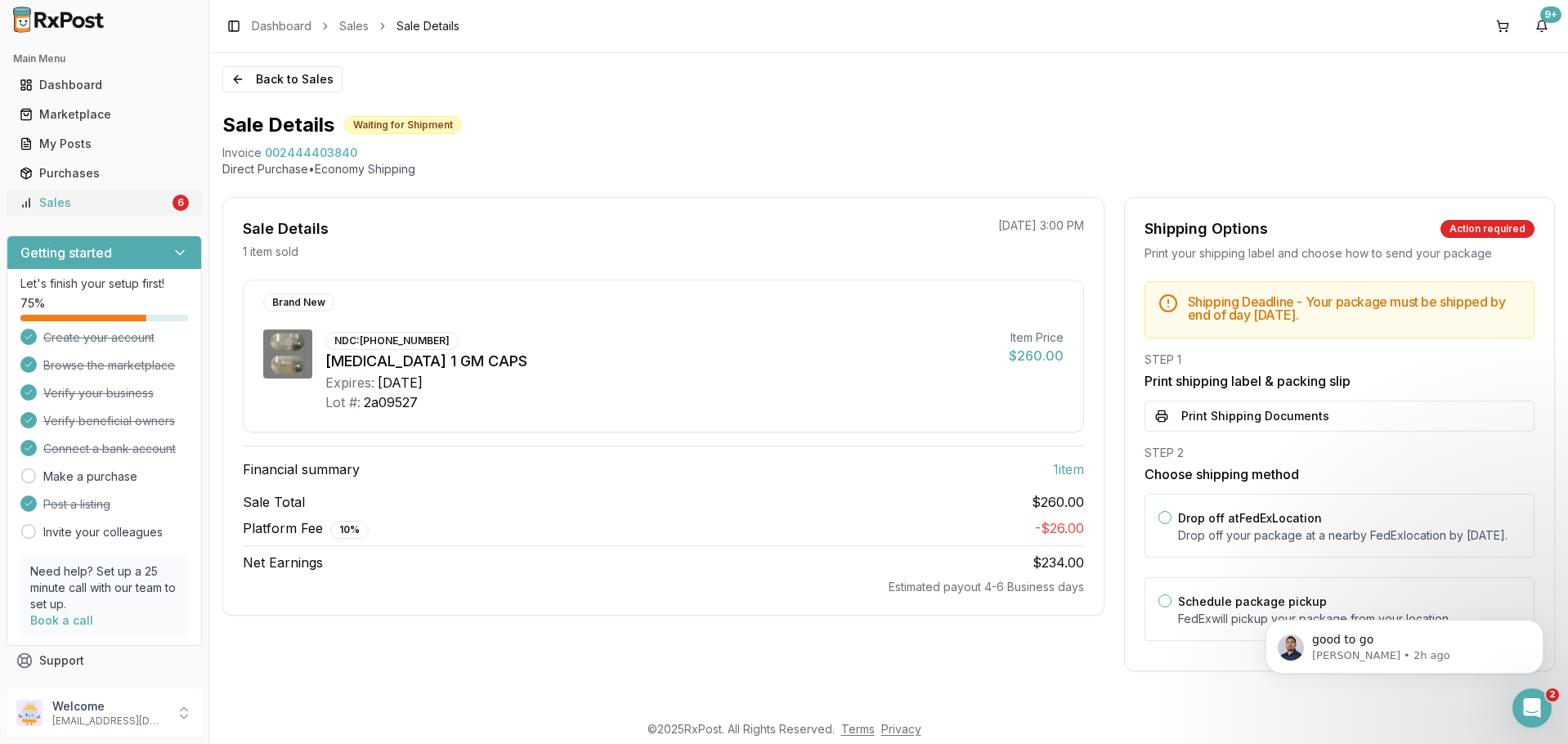
click at [159, 197] on div "Sales" at bounding box center [95, 203] width 150 height 16
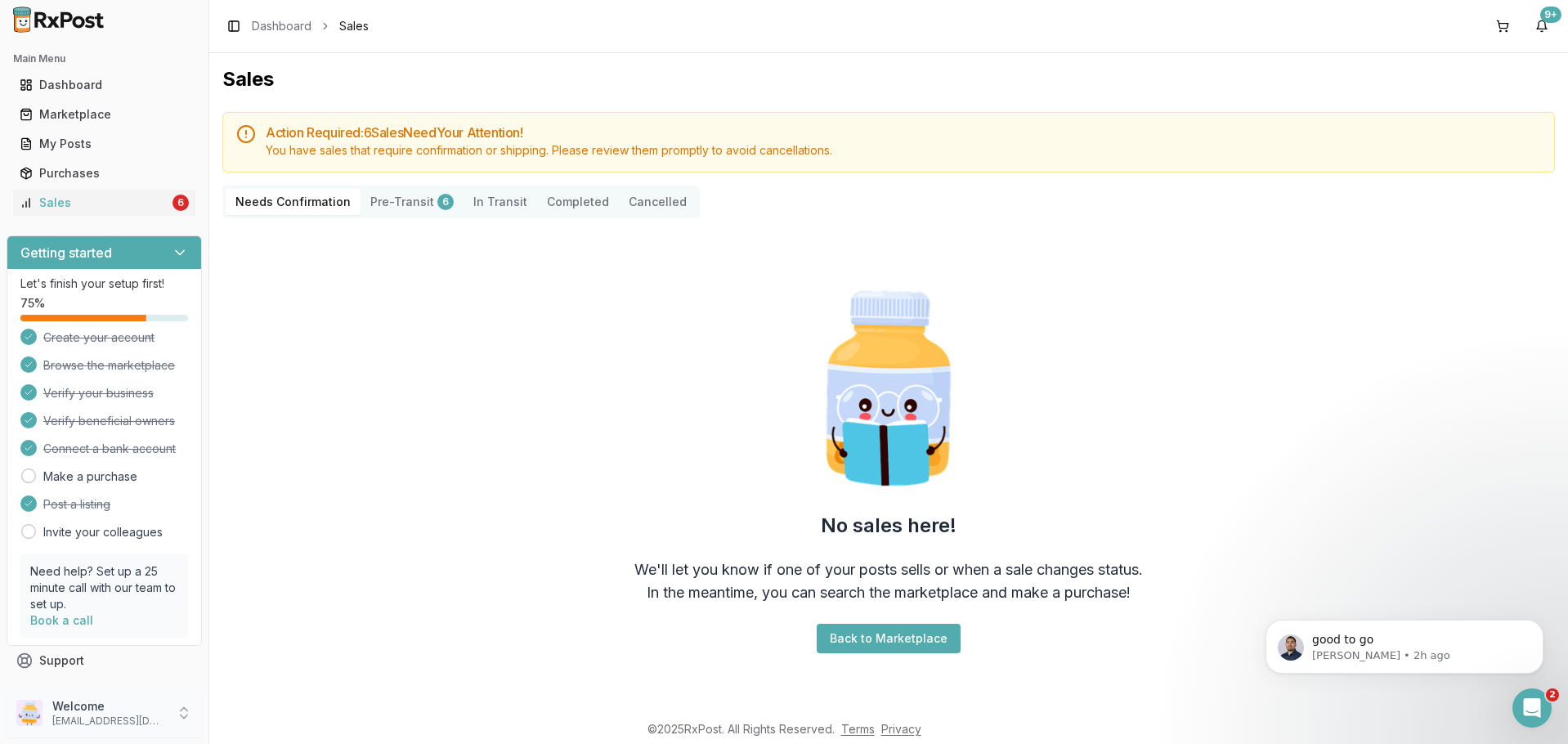
click at [100, 703] on p "Welcome" at bounding box center [109, 706] width 114 height 16
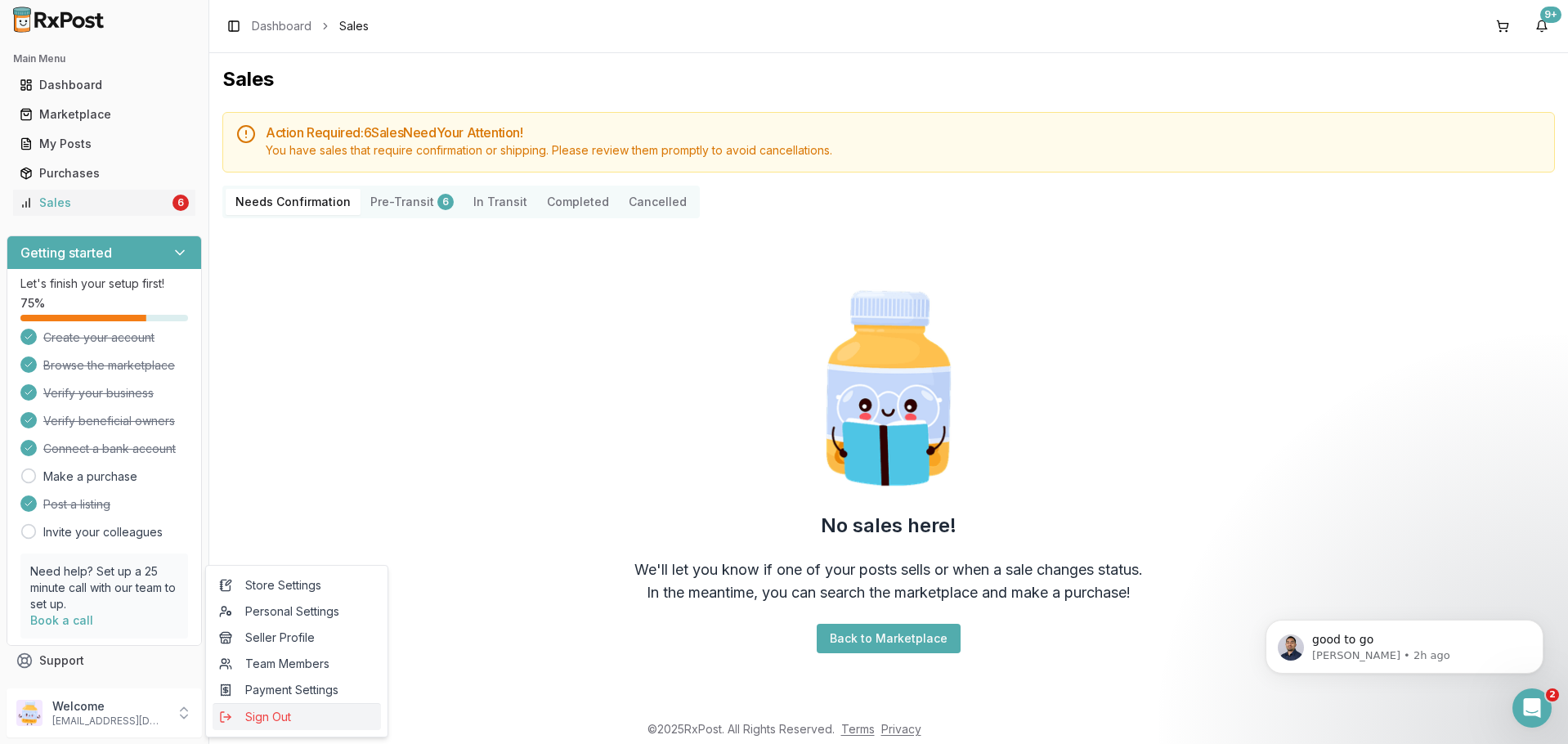
click at [263, 710] on span "Sign Out" at bounding box center [297, 717] width 155 height 16
